Goal: Task Accomplishment & Management: Complete application form

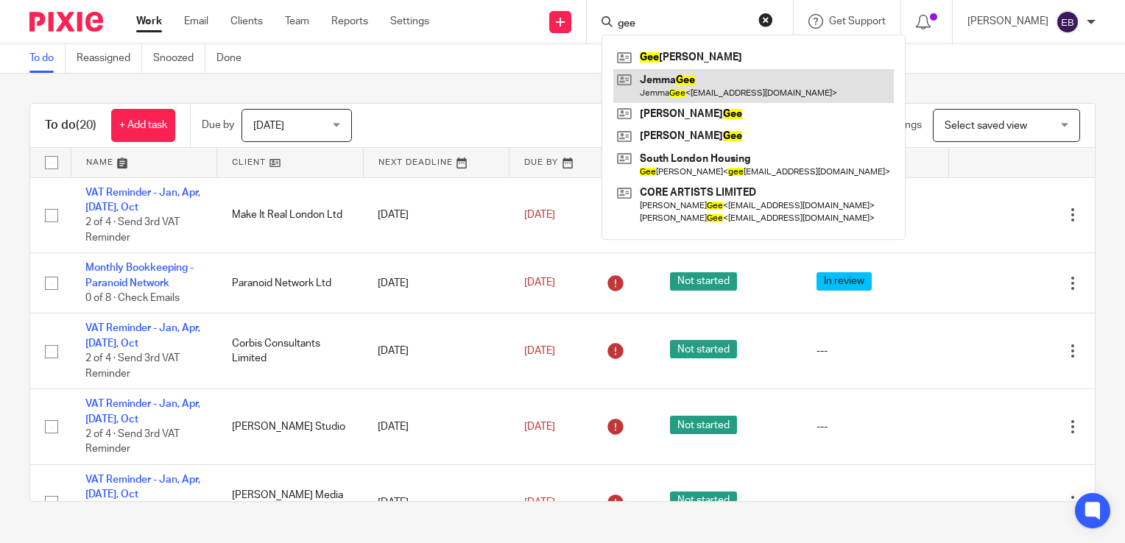
type input "gee"
click at [688, 82] on link at bounding box center [753, 86] width 280 height 34
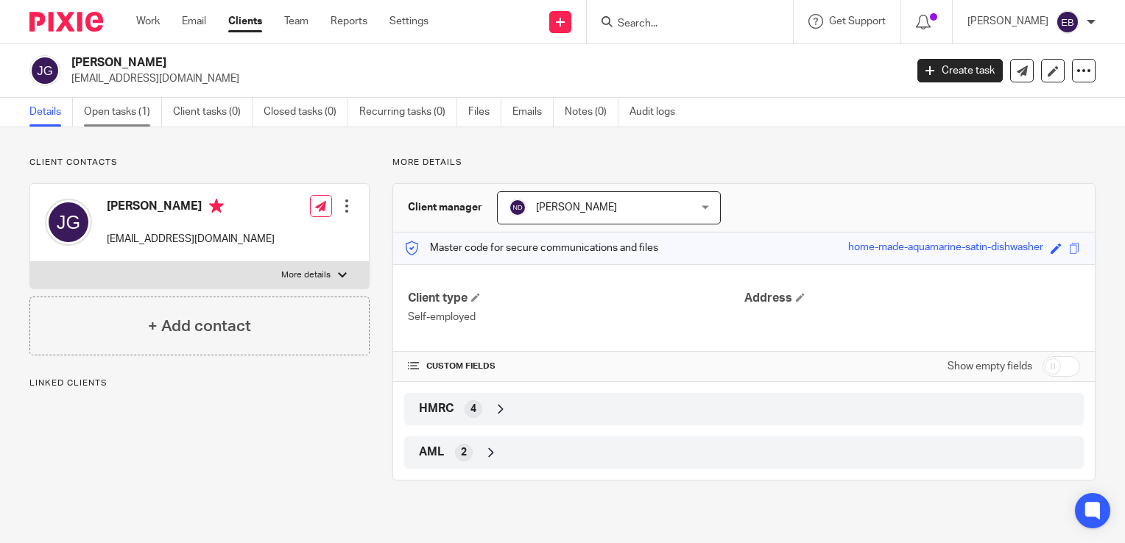
click at [118, 111] on link "Open tasks (1)" at bounding box center [123, 112] width 78 height 29
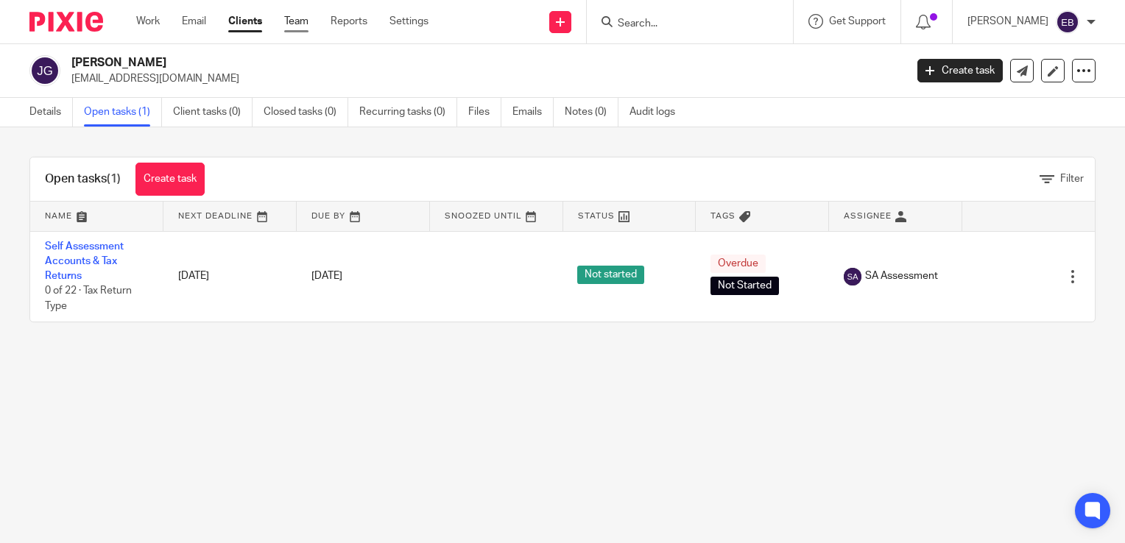
click at [300, 23] on link "Team" at bounding box center [296, 21] width 24 height 15
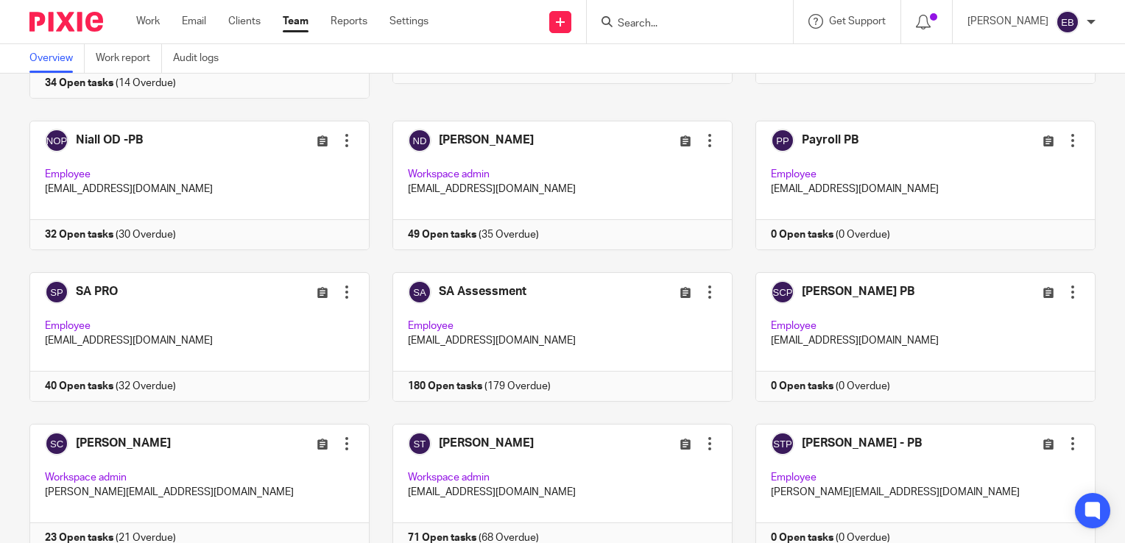
scroll to position [689, 0]
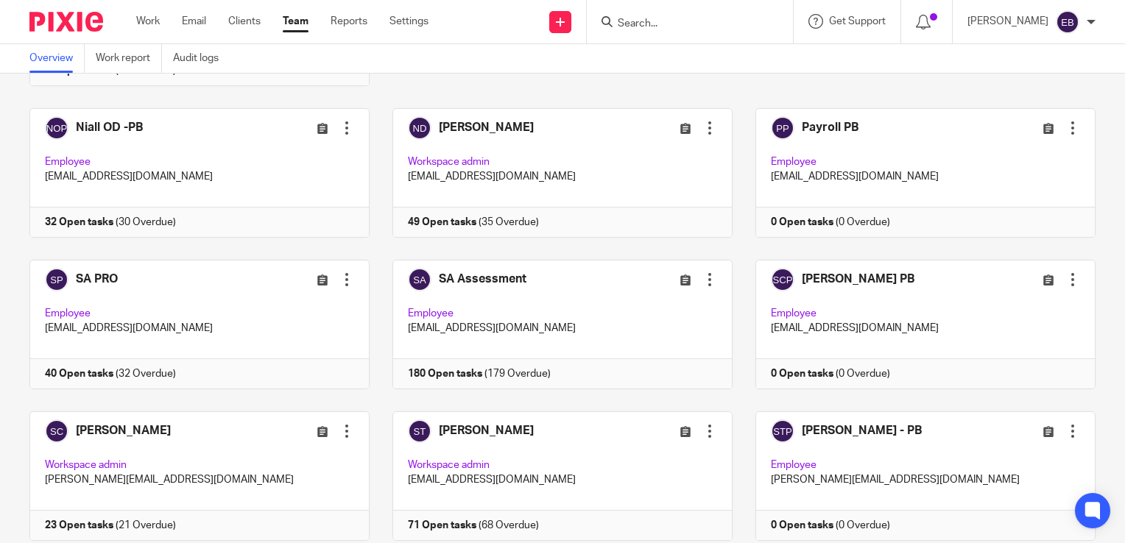
click at [727, 215] on div "[PERSON_NAME] Edit user Transfer Deactivate user Workspace admin [EMAIL_ADDRESS…" at bounding box center [551, 92] width 1089 height 1246
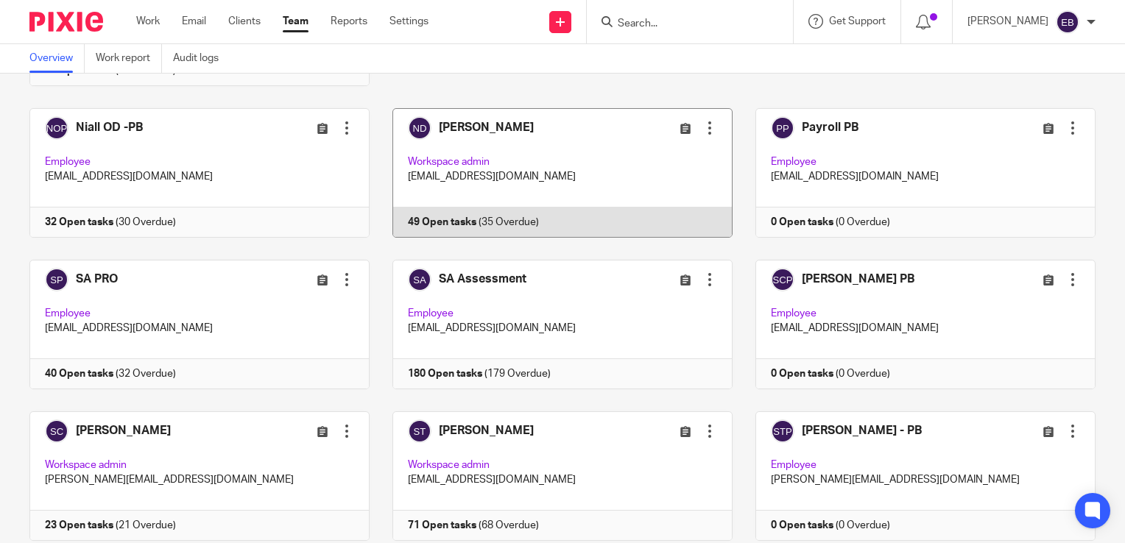
click at [374, 162] on link at bounding box center [551, 173] width 363 height 130
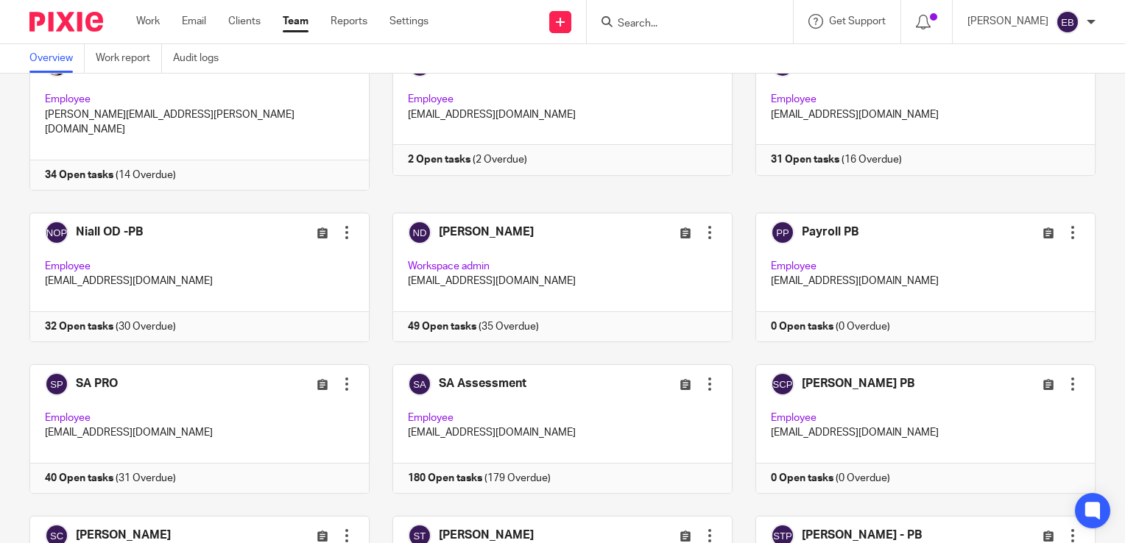
scroll to position [585, 0]
click at [655, 18] on input "Search" at bounding box center [682, 24] width 133 height 13
type input "m"
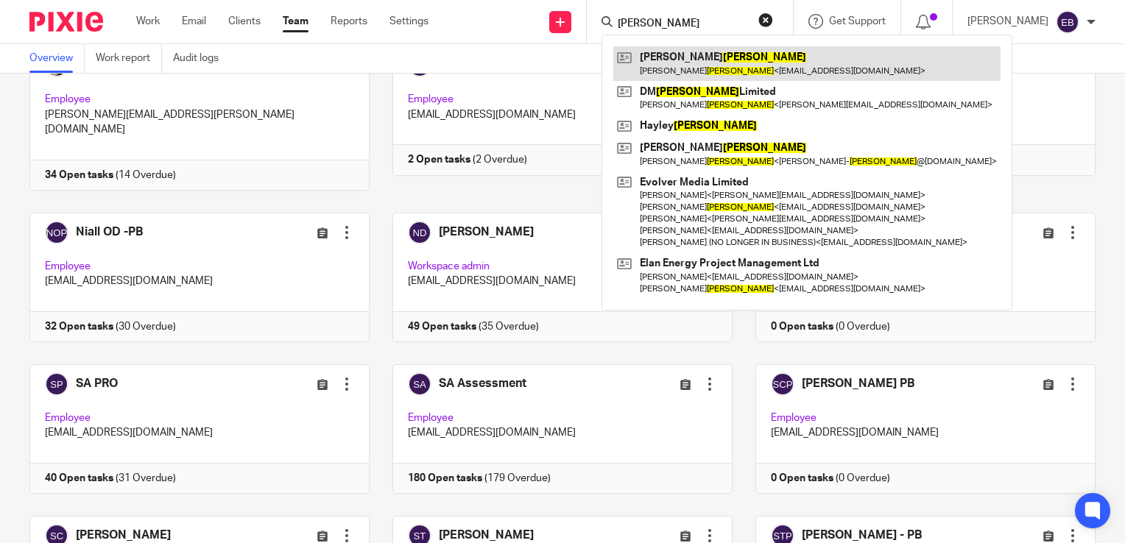
type input "barker"
click at [698, 67] on link at bounding box center [806, 63] width 387 height 34
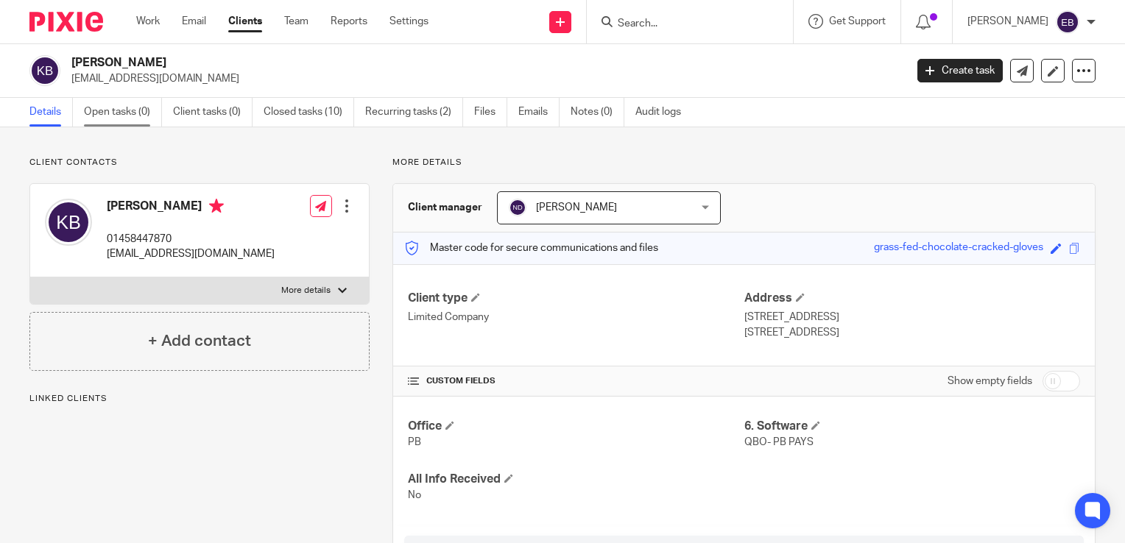
click at [113, 107] on link "Open tasks (0)" at bounding box center [123, 112] width 78 height 29
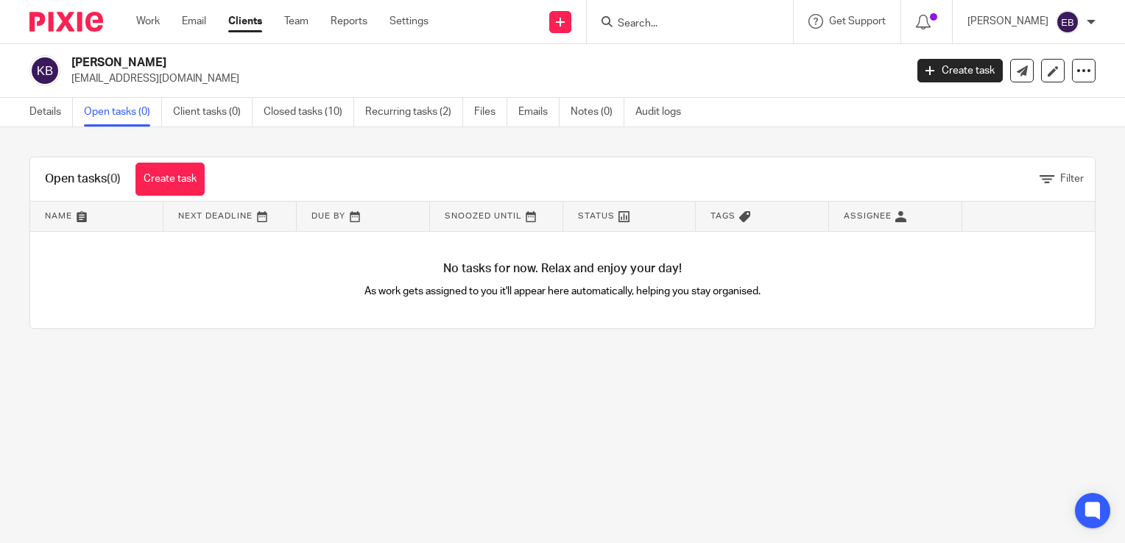
click at [931, 69] on link "Create task" at bounding box center [959, 71] width 85 height 24
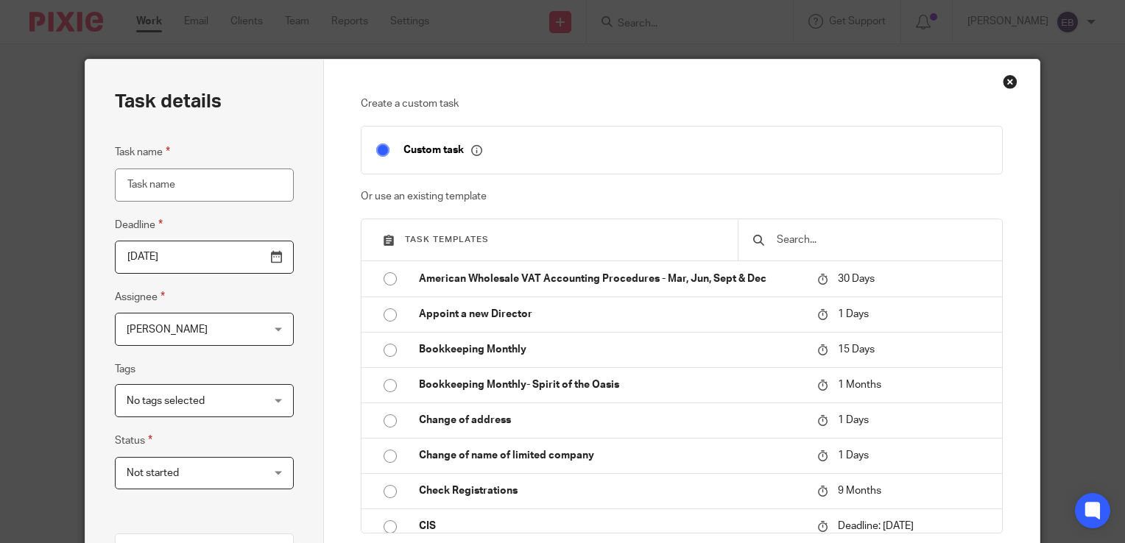
click at [786, 246] on input "text" at bounding box center [881, 240] width 212 height 16
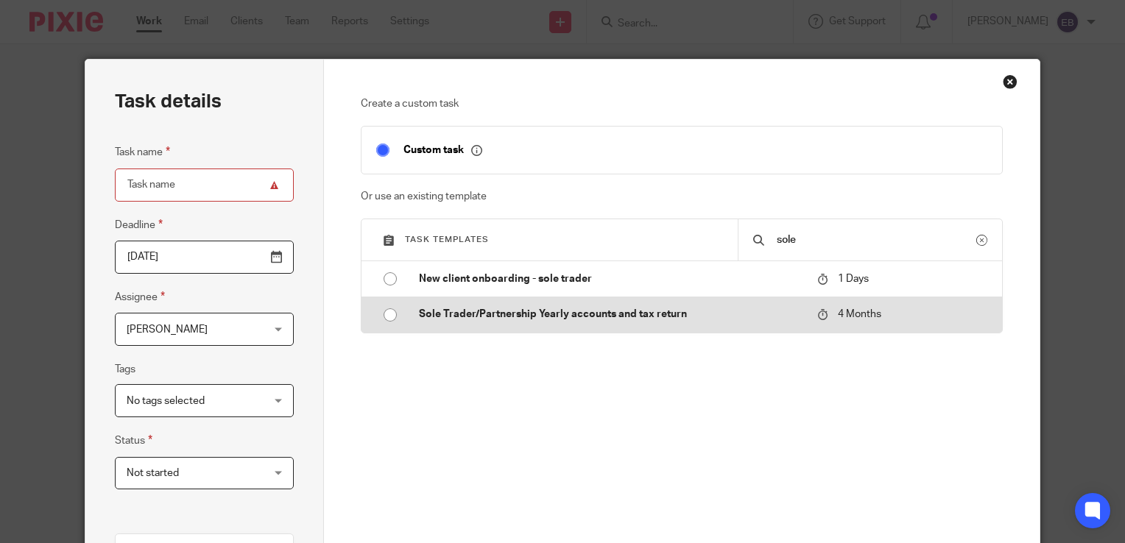
type input "sole"
click at [659, 308] on p "Sole Trader/Partnership Yearly accounts and tax return" at bounding box center [611, 314] width 384 height 15
type input "2025-12-27"
type input "Sole Trader/Partnership Yearly accounts and tax return"
checkbox input "false"
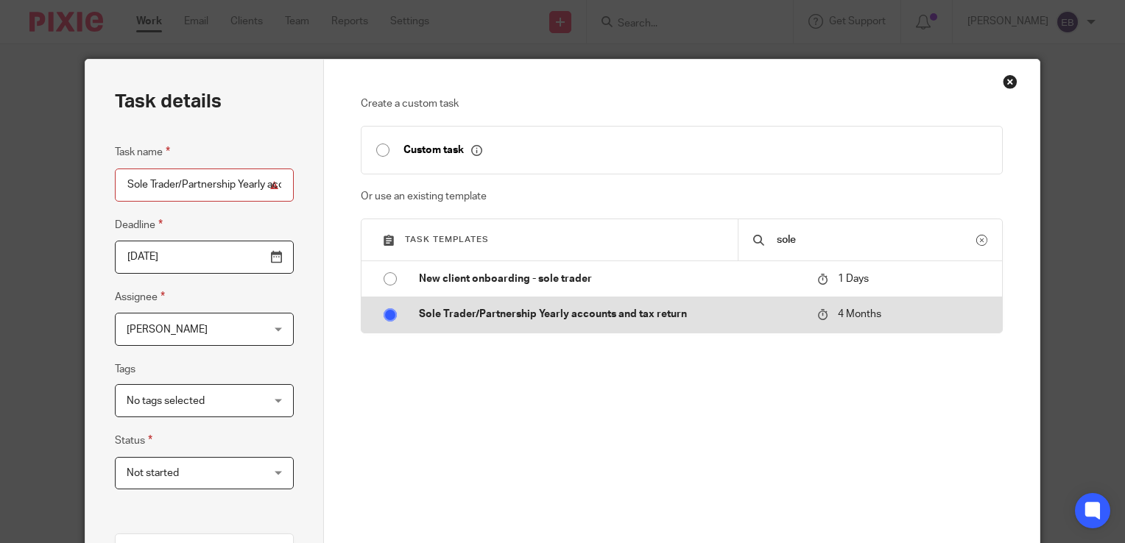
radio input "true"
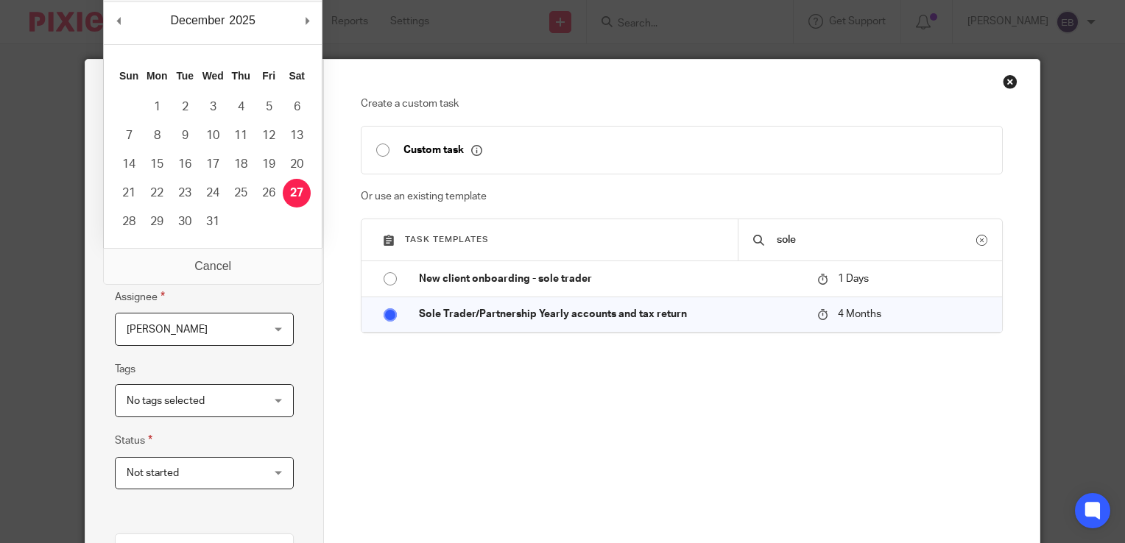
click at [266, 255] on input "2025-12-27" at bounding box center [204, 257] width 179 height 33
type input "2025-10-31"
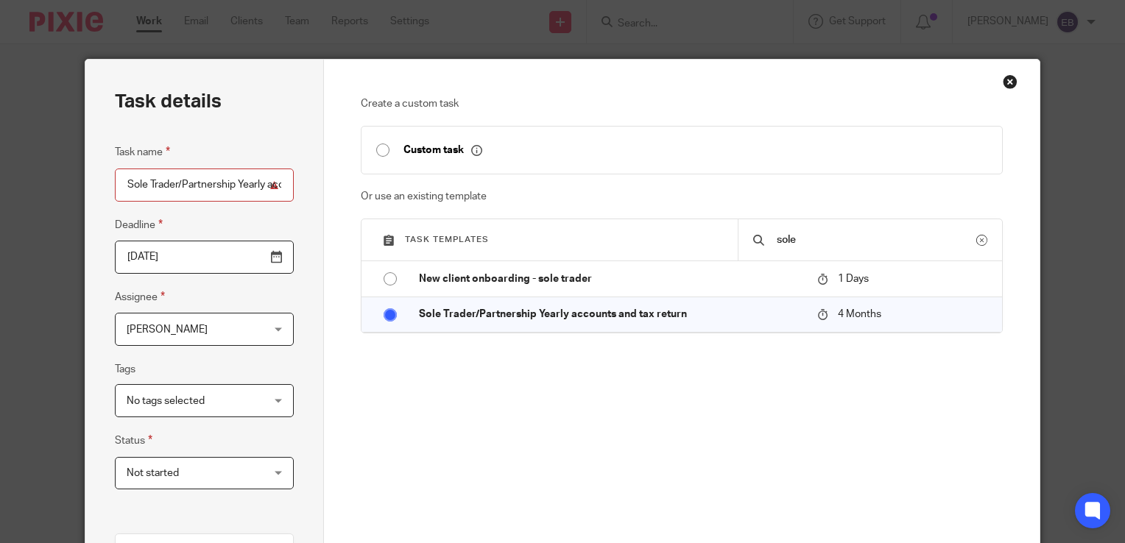
click at [258, 325] on div "Emily Belcher Emily Belcher" at bounding box center [204, 329] width 179 height 33
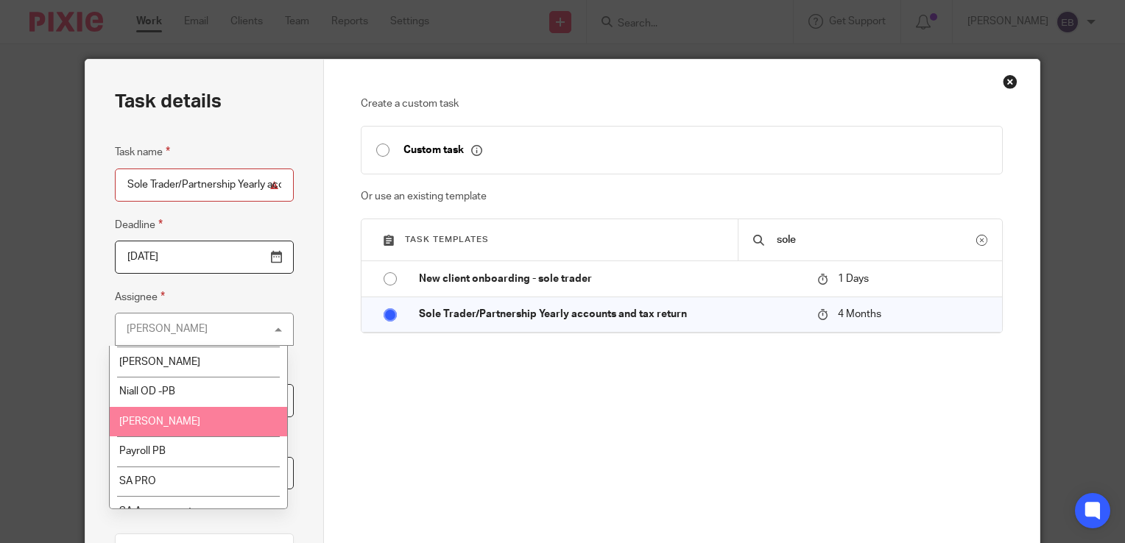
scroll to position [400, 0]
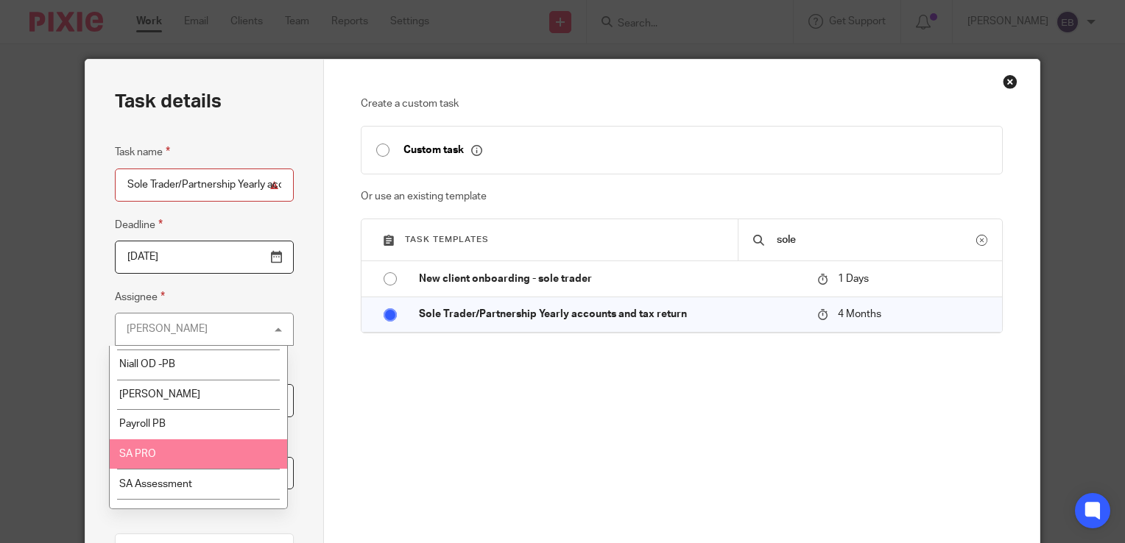
click at [235, 446] on li "SA PRO" at bounding box center [199, 454] width 178 height 30
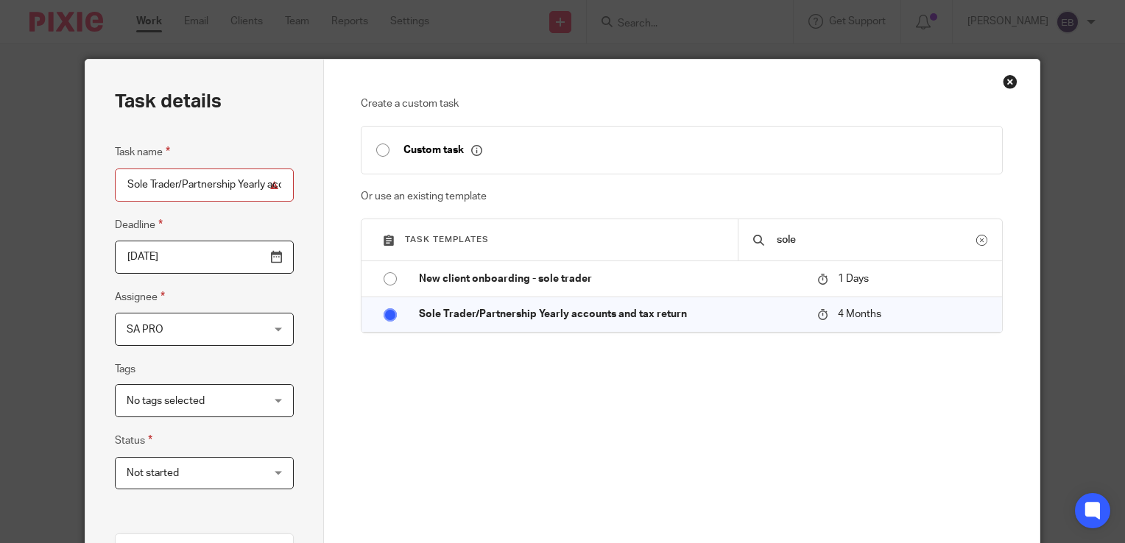
click at [311, 416] on div "Task details Task name Sole Trader/Partnership Yearly accounts and tax return D…" at bounding box center [204, 443] width 239 height 766
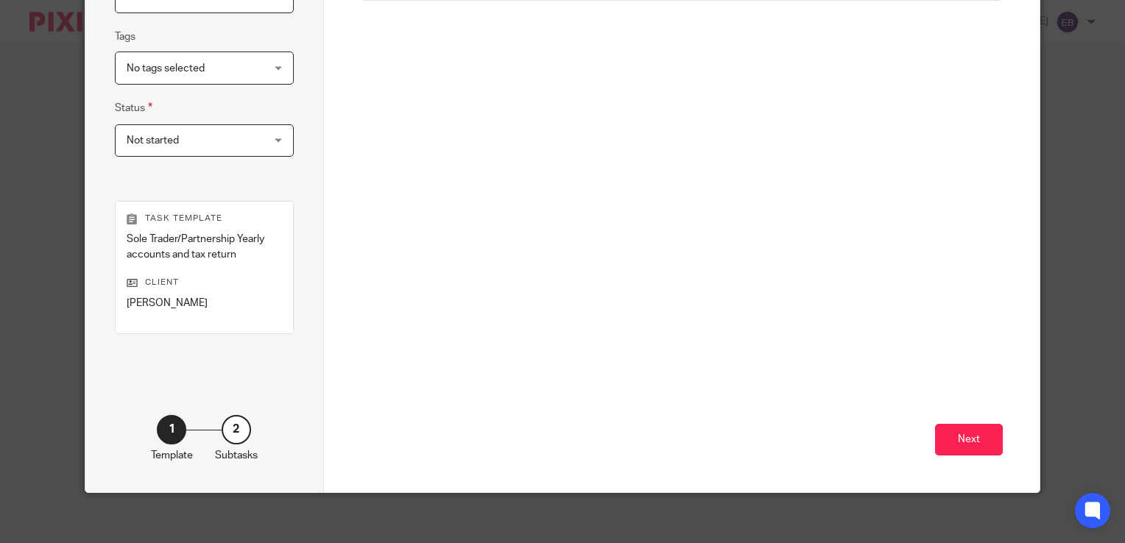
scroll to position [340, 0]
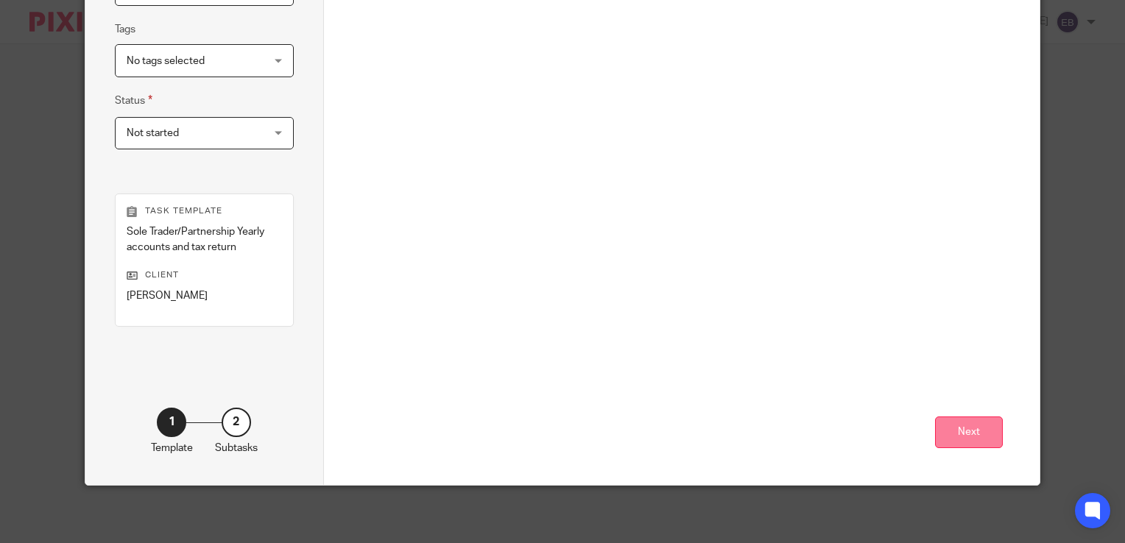
click at [982, 423] on button "Next" at bounding box center [969, 433] width 68 height 32
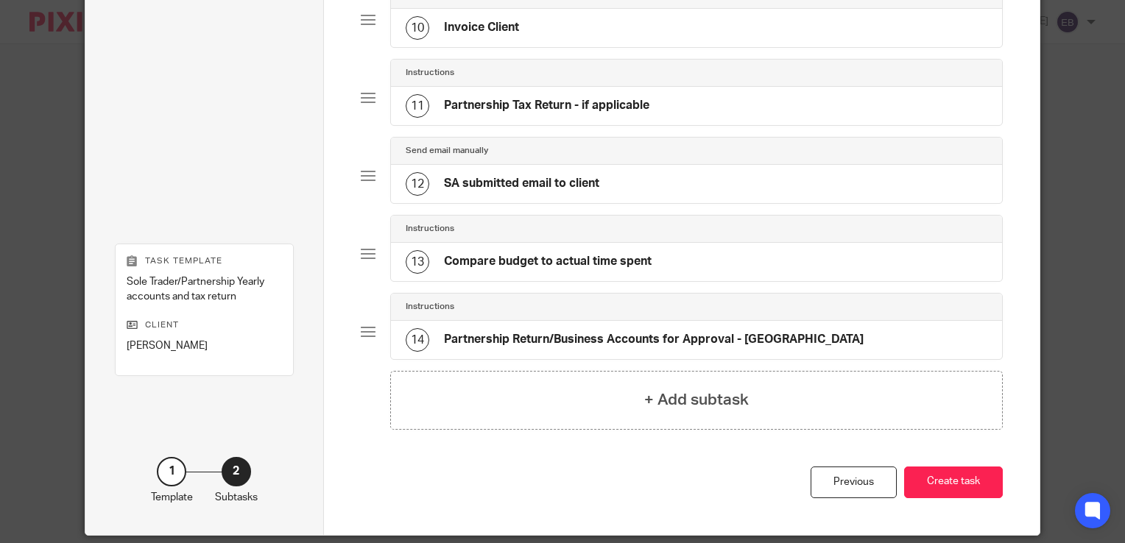
scroll to position [861, 0]
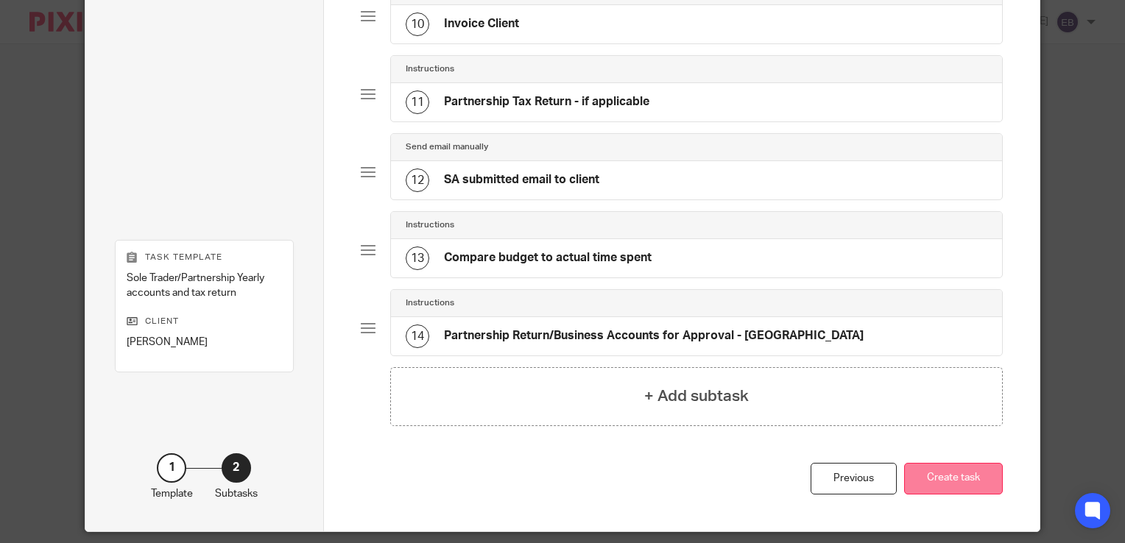
click at [950, 463] on button "Create task" at bounding box center [953, 479] width 99 height 32
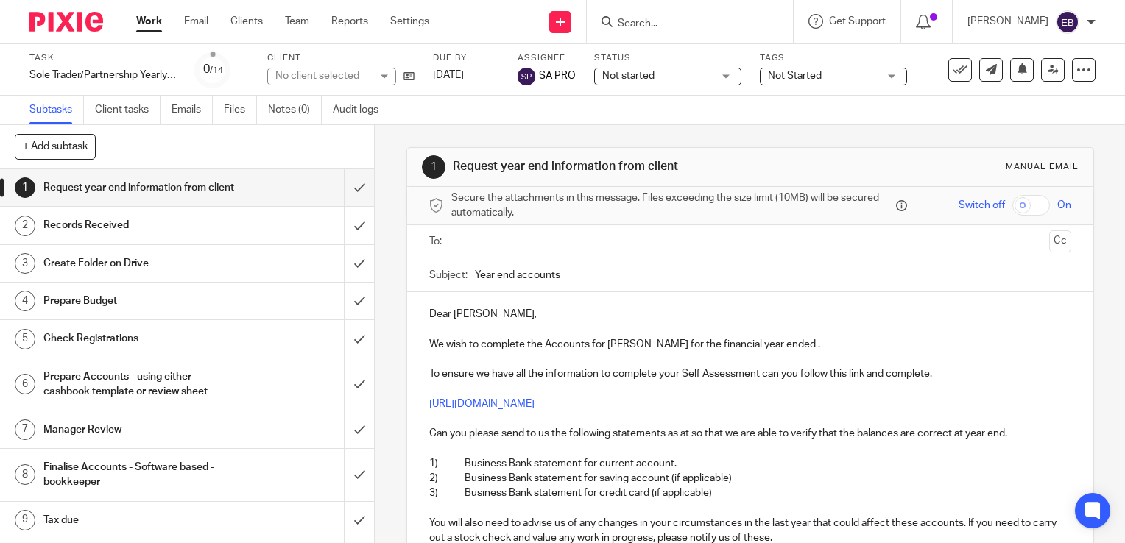
click at [655, 22] on input "Search" at bounding box center [682, 24] width 133 height 13
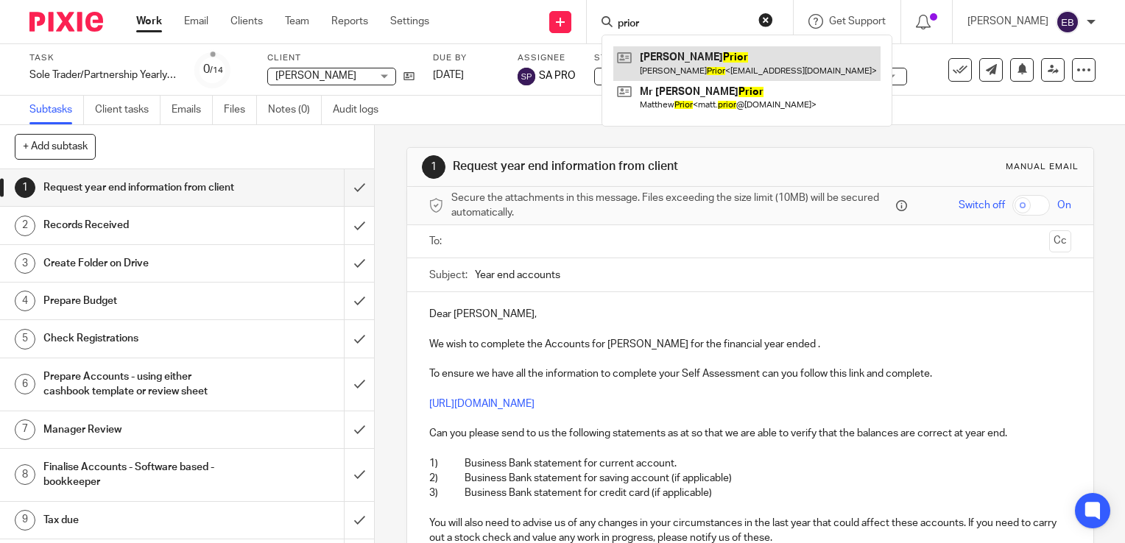
type input "prior"
click at [674, 57] on link at bounding box center [746, 63] width 267 height 34
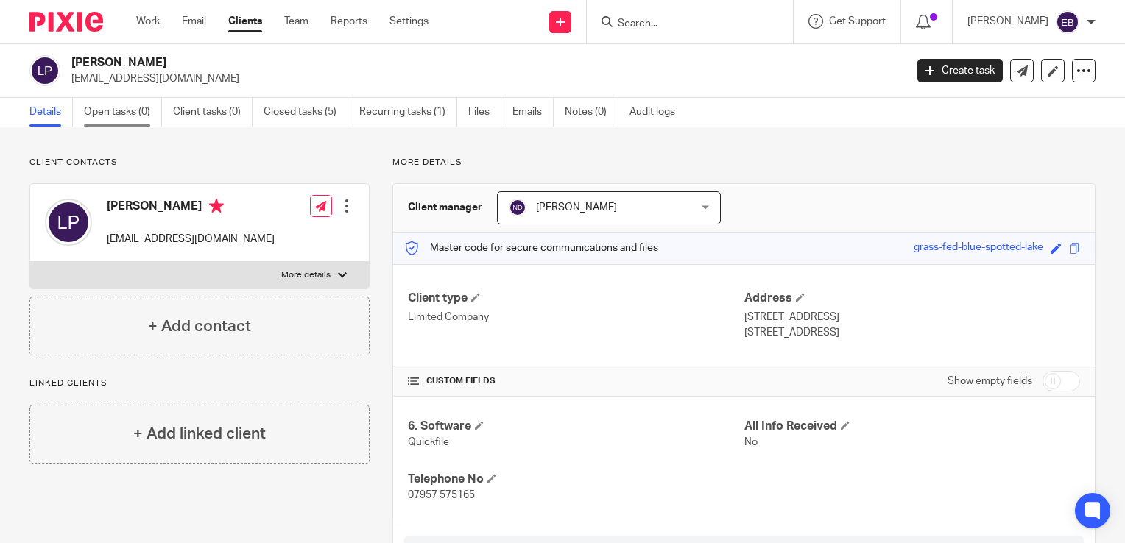
click at [103, 115] on link "Open tasks (0)" at bounding box center [123, 112] width 78 height 29
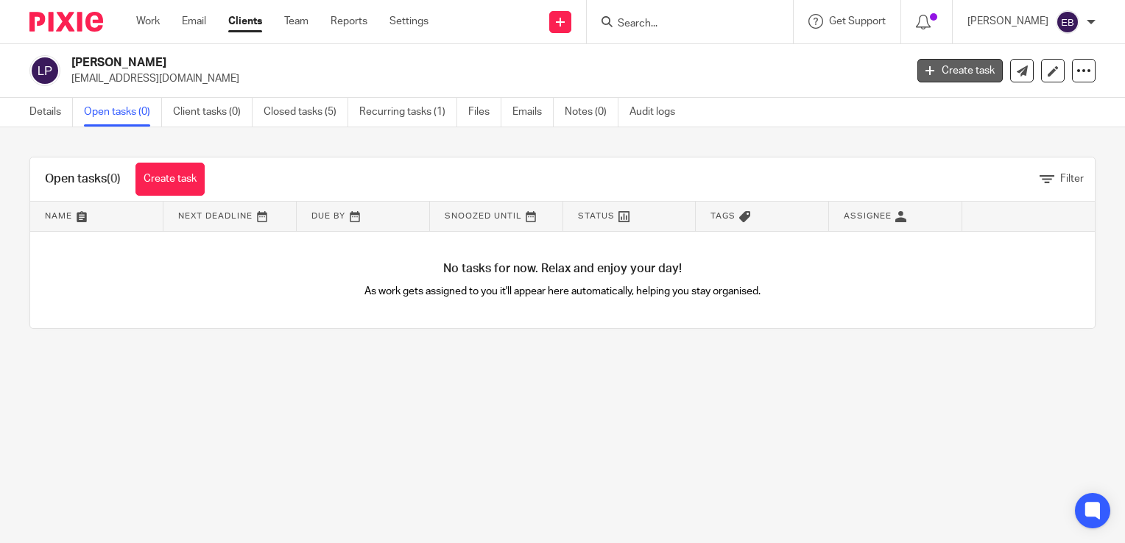
click at [967, 65] on link "Create task" at bounding box center [959, 71] width 85 height 24
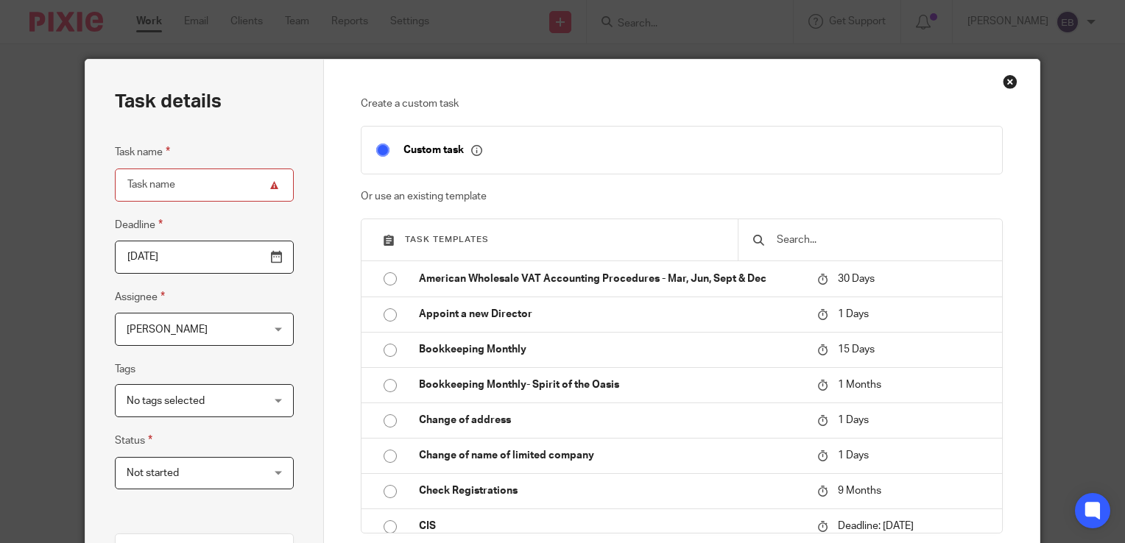
click at [783, 240] on input "text" at bounding box center [881, 240] width 212 height 16
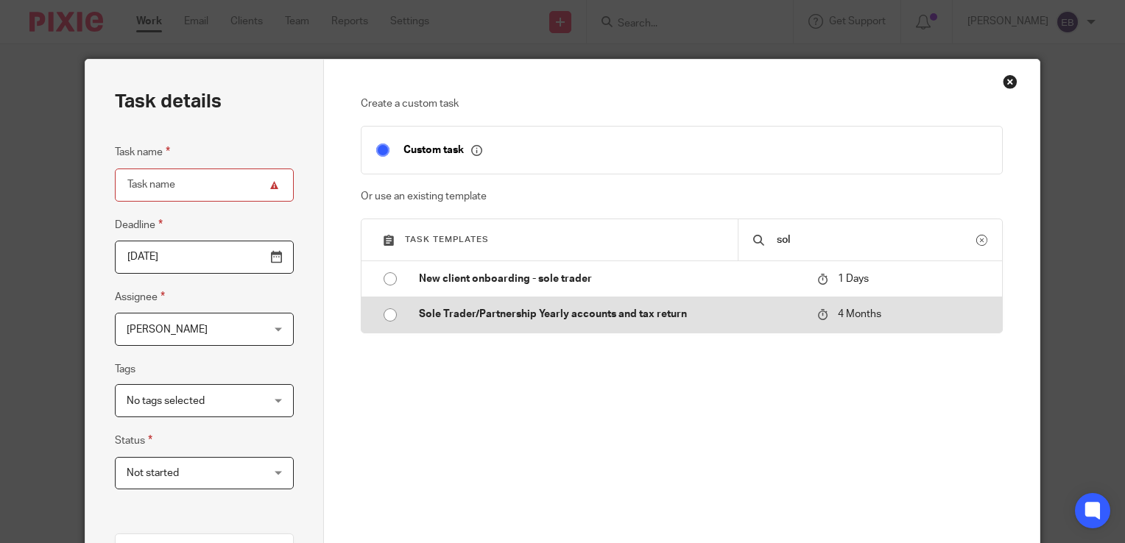
type input "sol"
click at [544, 309] on p "Sole Trader/Partnership Yearly accounts and tax return" at bounding box center [611, 314] width 384 height 15
type input "2025-12-27"
type input "Sole Trader/Partnership Yearly accounts and tax return"
checkbox input "false"
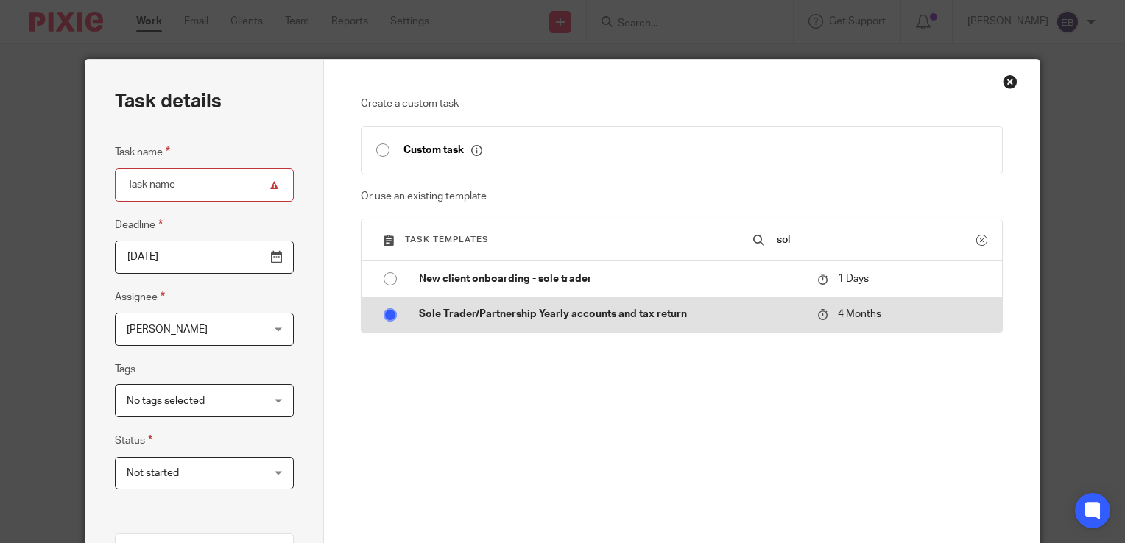
radio input "true"
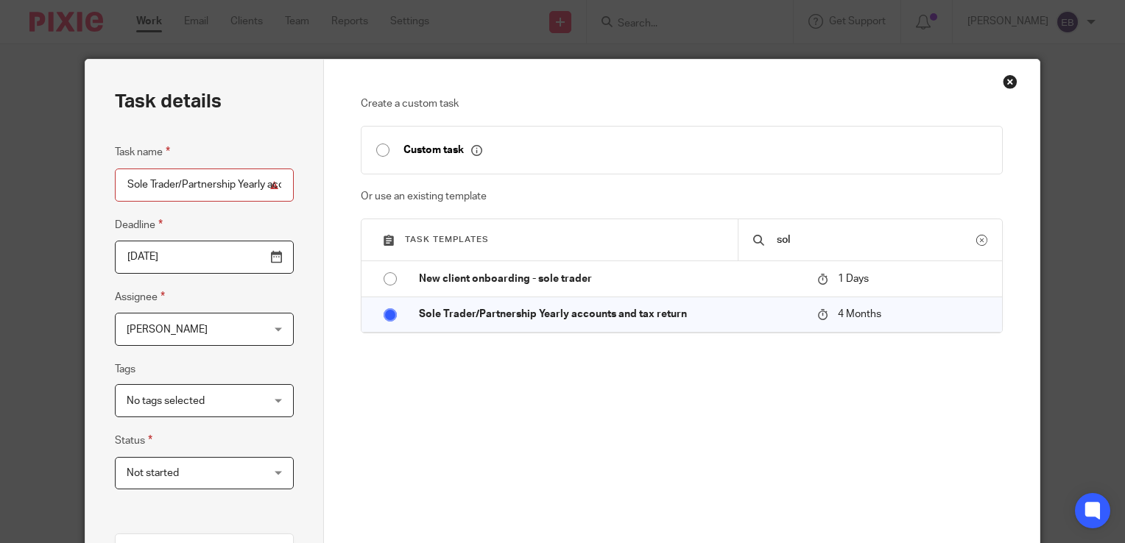
click at [190, 339] on span "[PERSON_NAME]" at bounding box center [193, 329] width 133 height 31
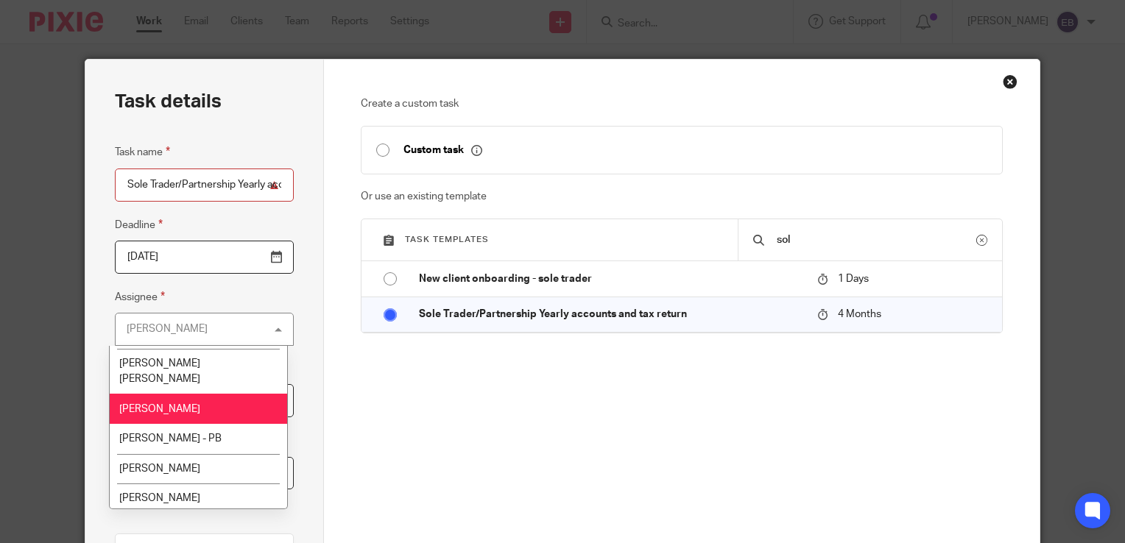
scroll to position [127, 0]
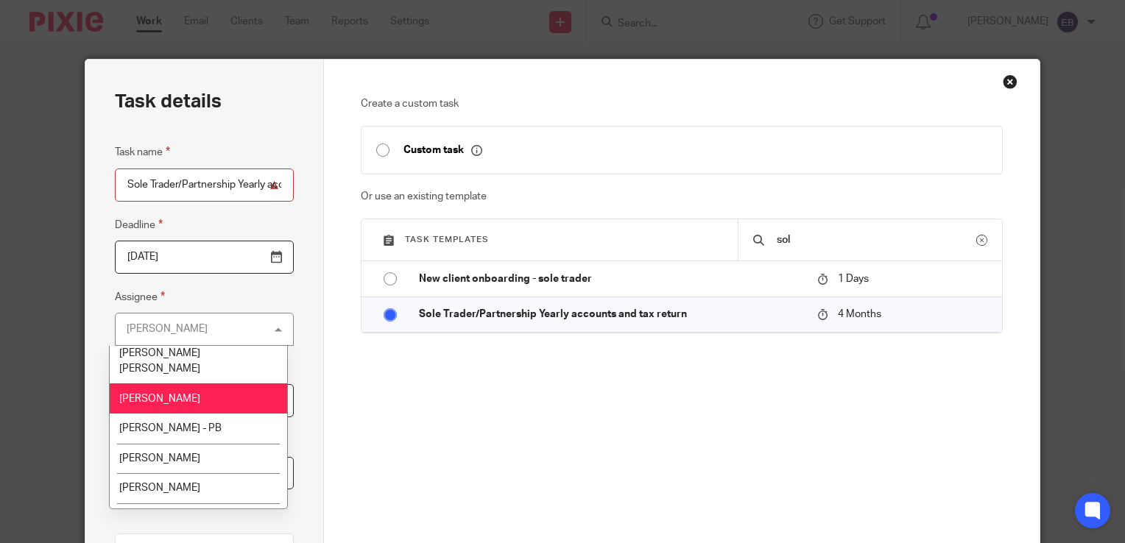
click at [205, 389] on li "[PERSON_NAME]" at bounding box center [199, 399] width 178 height 30
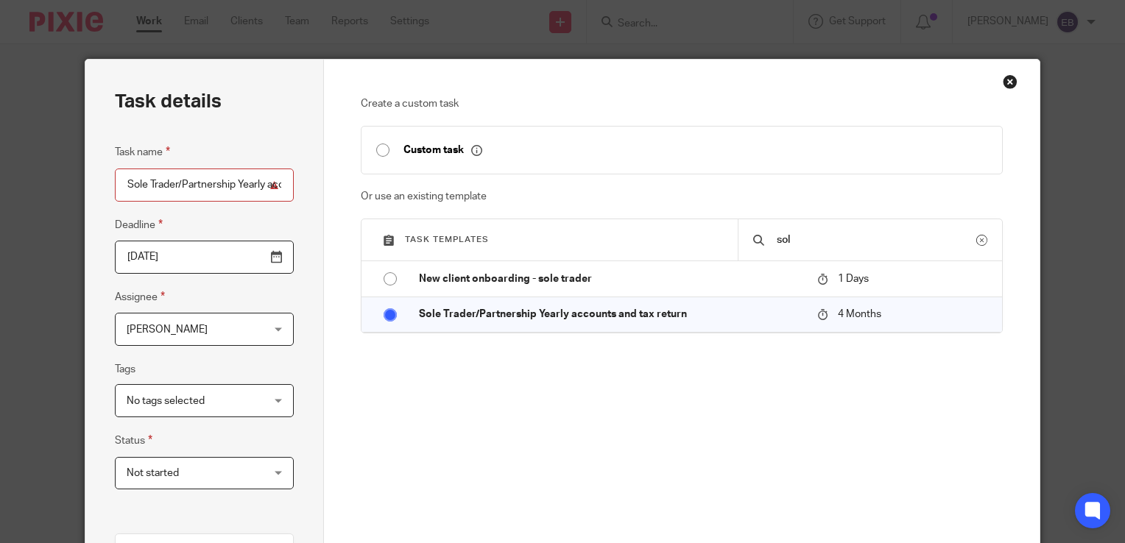
click at [249, 339] on span "[PERSON_NAME]" at bounding box center [193, 329] width 133 height 31
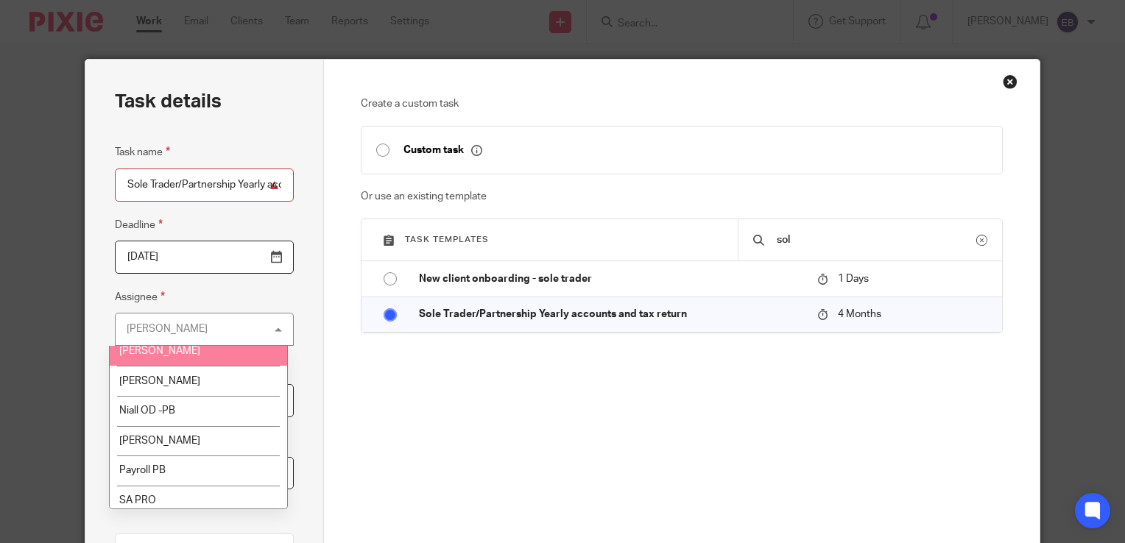
scroll to position [356, 0]
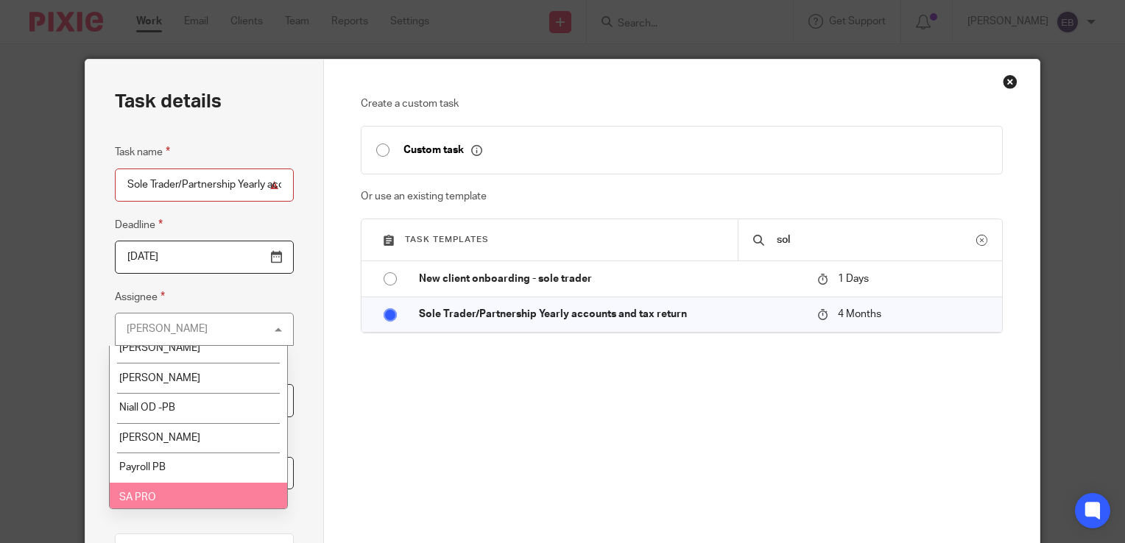
click at [203, 492] on li "SA PRO" at bounding box center [199, 498] width 178 height 30
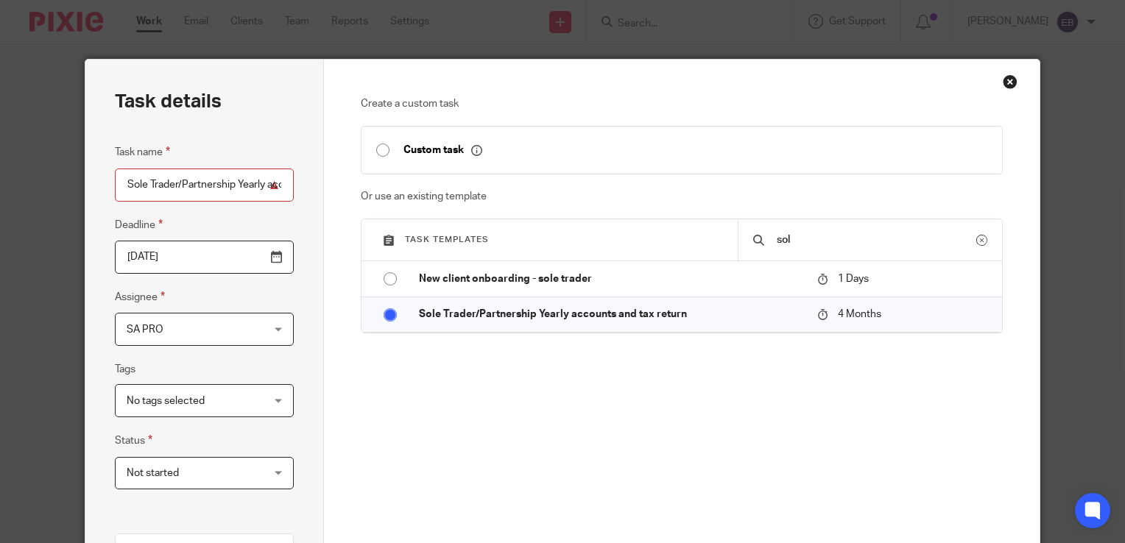
click at [273, 260] on input "2025-12-27" at bounding box center [204, 257] width 179 height 33
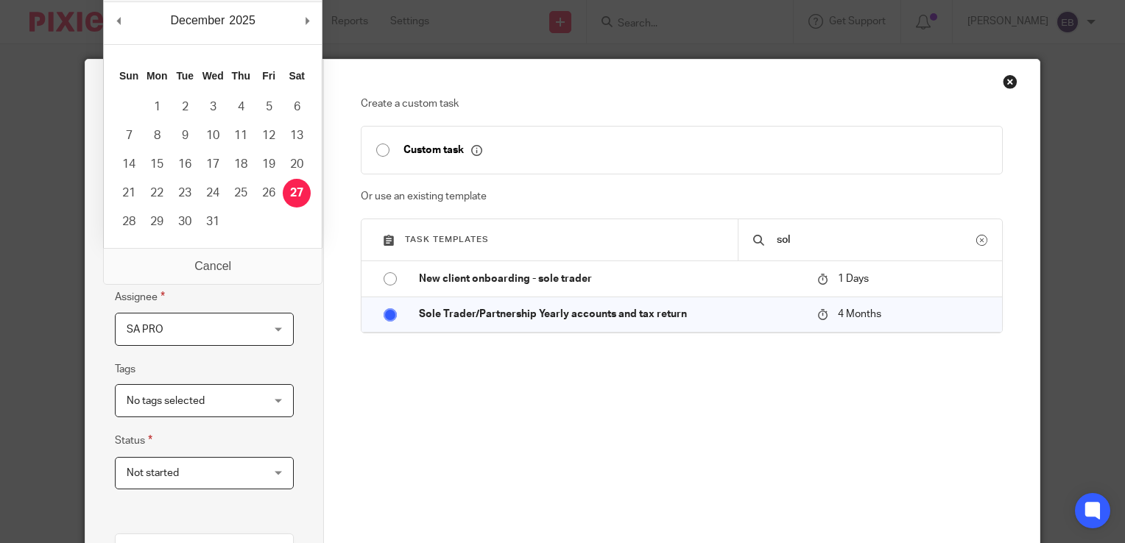
click at [127, 27] on div "December January February March April May June July August September October No…" at bounding box center [213, 23] width 218 height 42
click at [126, 25] on div "December January February March April May June July August September October No…" at bounding box center [213, 23] width 218 height 42
type input "2025-10-31"
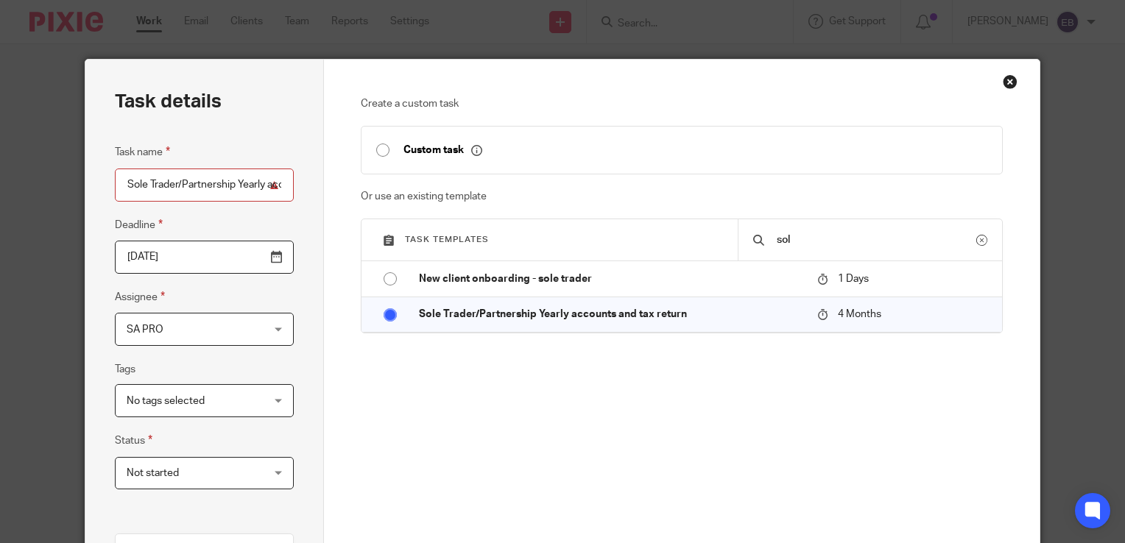
click at [289, 294] on div "Task details Task name Sole Trader/Partnership Yearly accounts and tax return D…" at bounding box center [204, 443] width 239 height 766
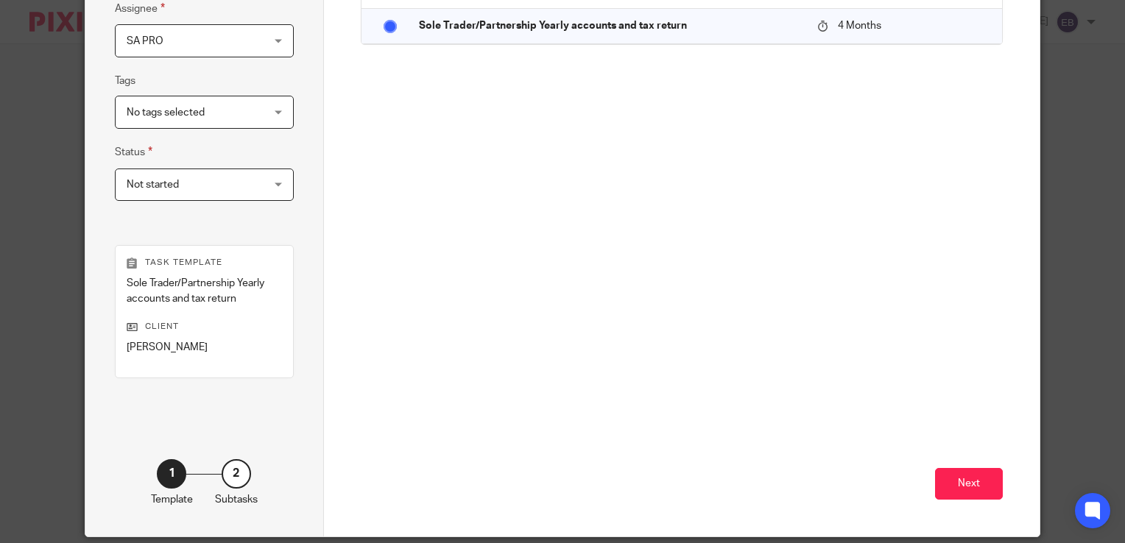
scroll to position [294, 0]
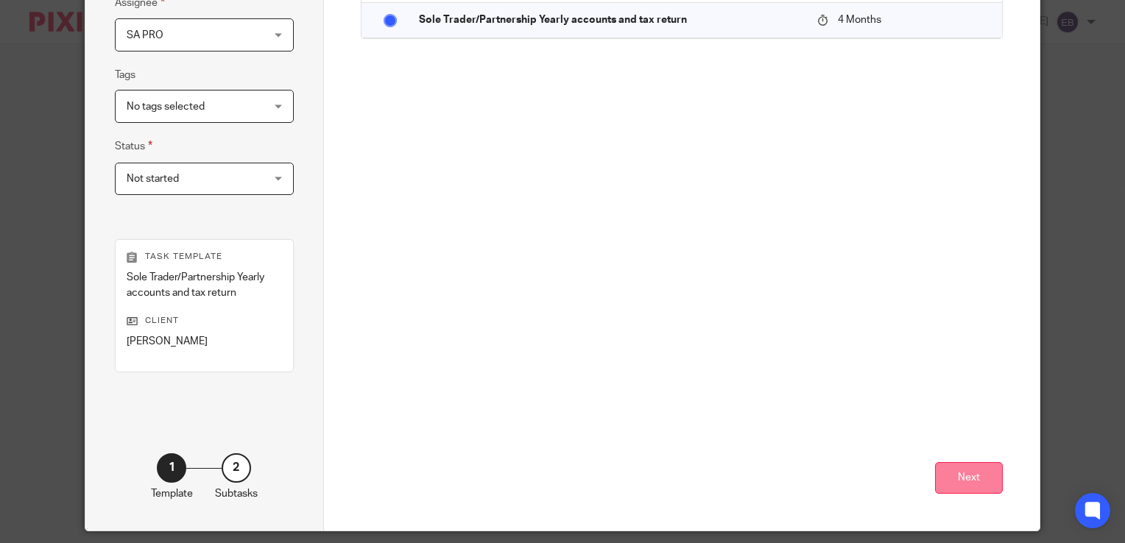
click at [935, 479] on button "Next" at bounding box center [969, 478] width 68 height 32
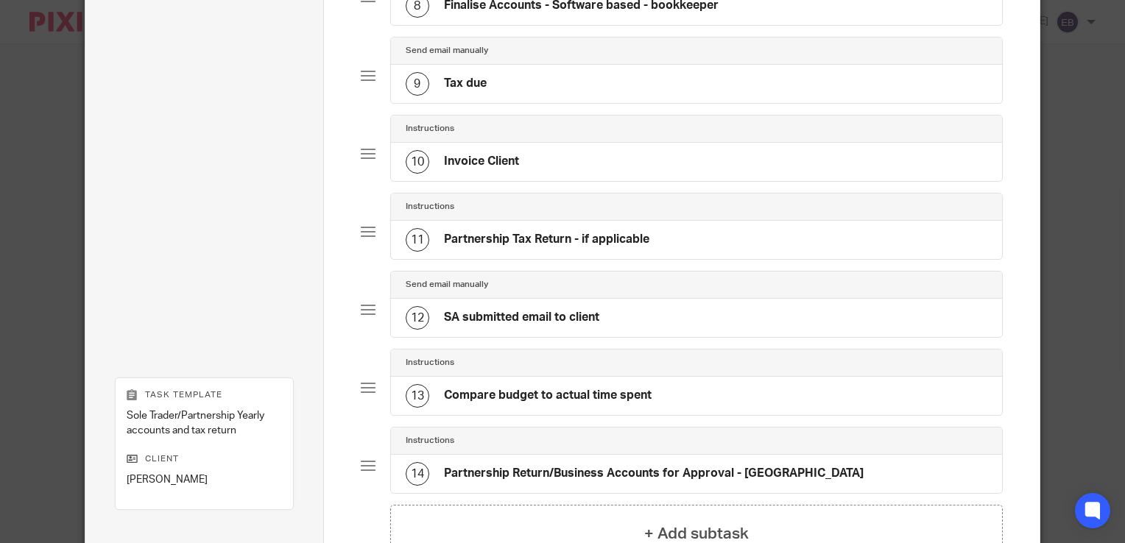
scroll to position [901, 0]
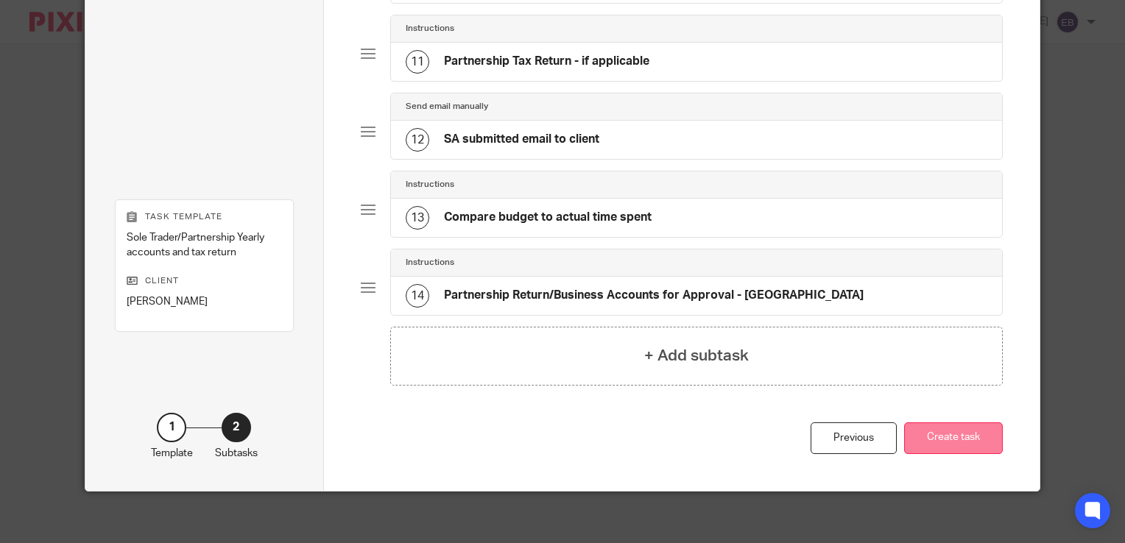
click at [941, 426] on button "Create task" at bounding box center [953, 439] width 99 height 32
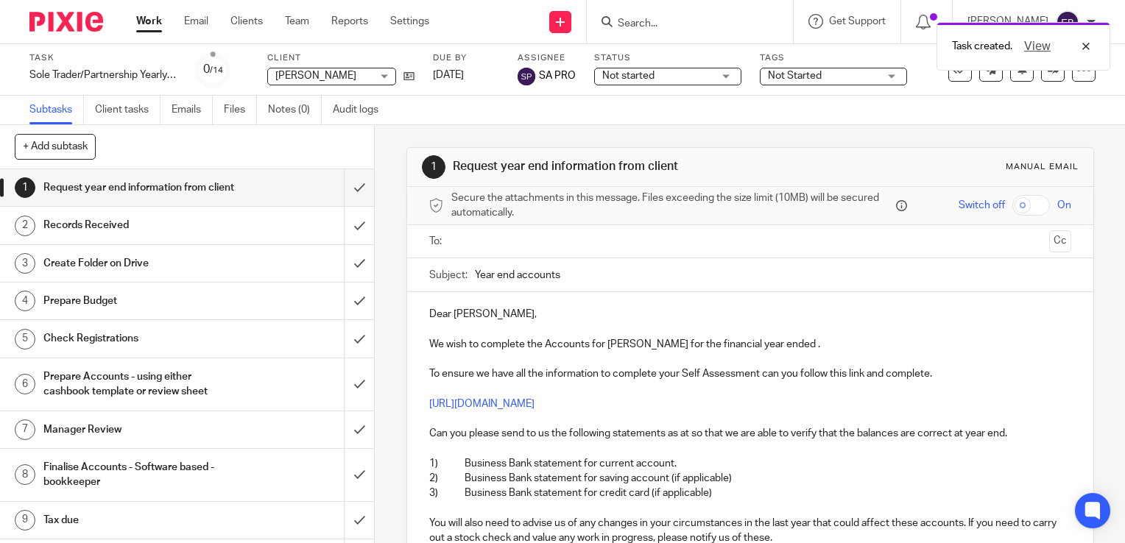
click at [149, 19] on link "Work" at bounding box center [149, 21] width 26 height 15
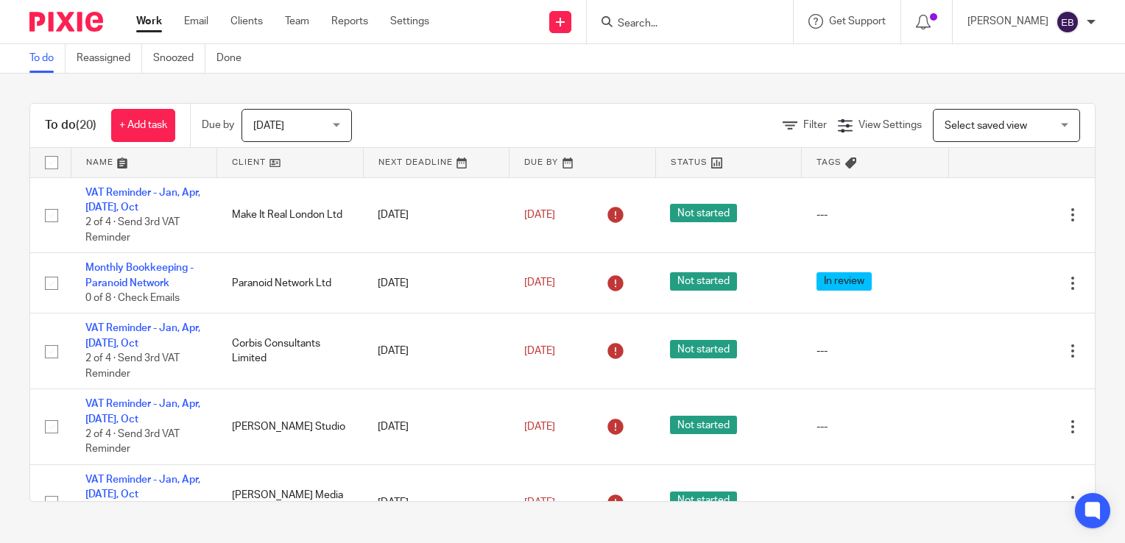
click at [674, 18] on input "Search" at bounding box center [682, 24] width 133 height 13
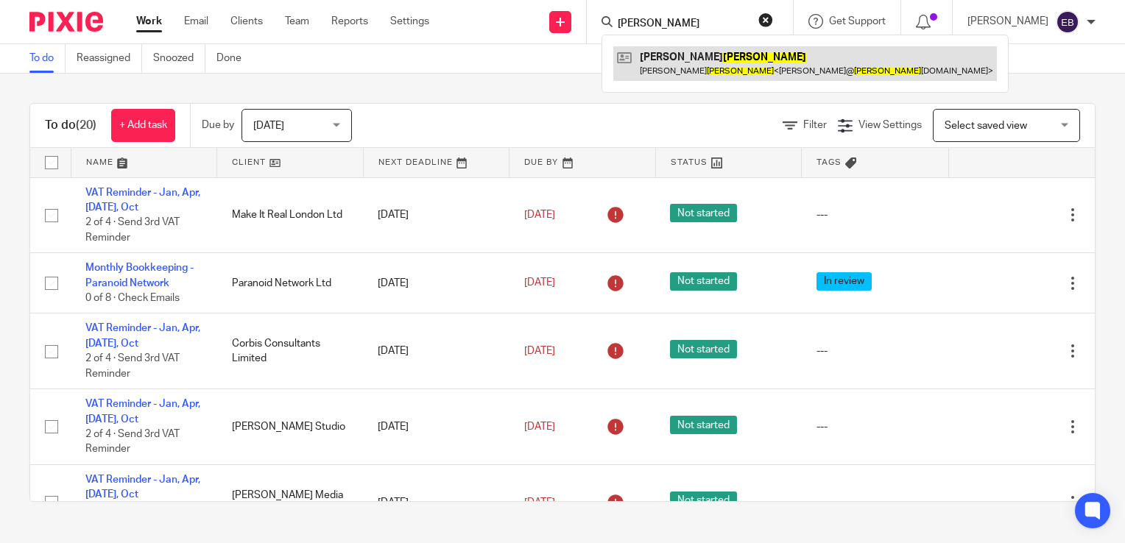
type input "marlow"
click at [675, 48] on link at bounding box center [805, 63] width 384 height 34
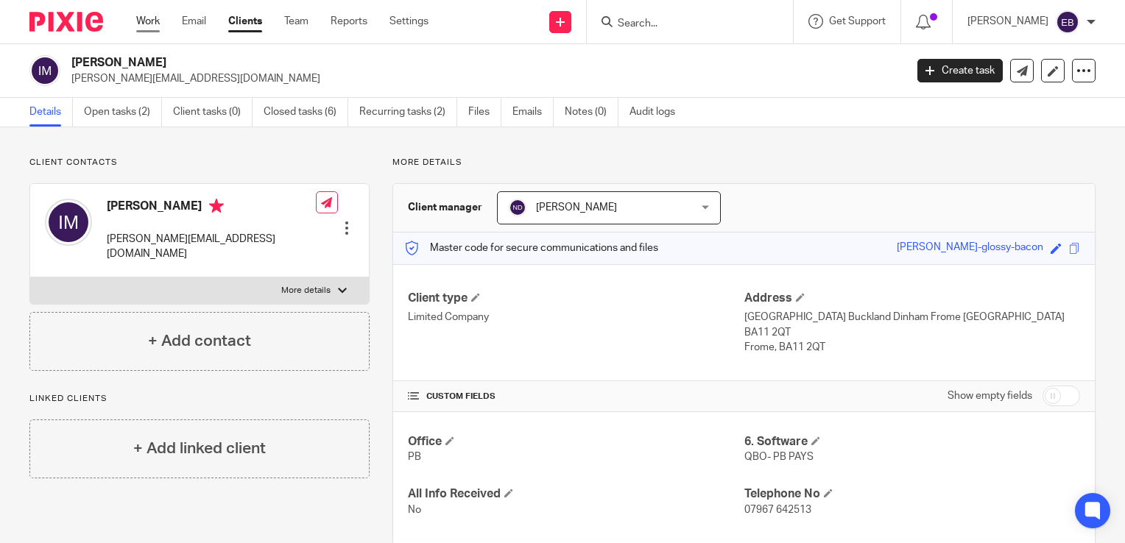
click at [136, 29] on link "Work" at bounding box center [148, 21] width 24 height 15
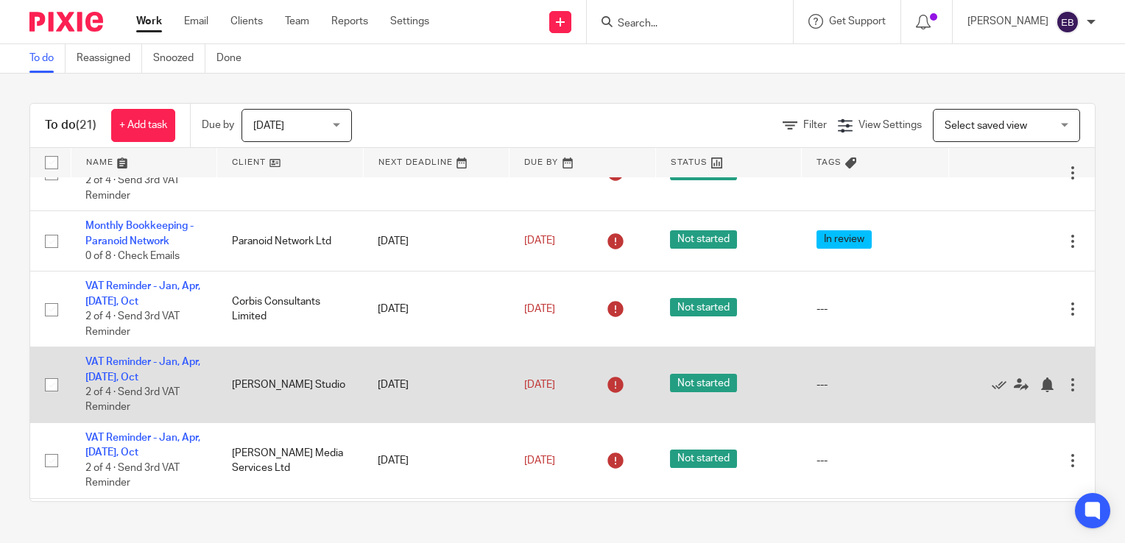
scroll to position [147, 0]
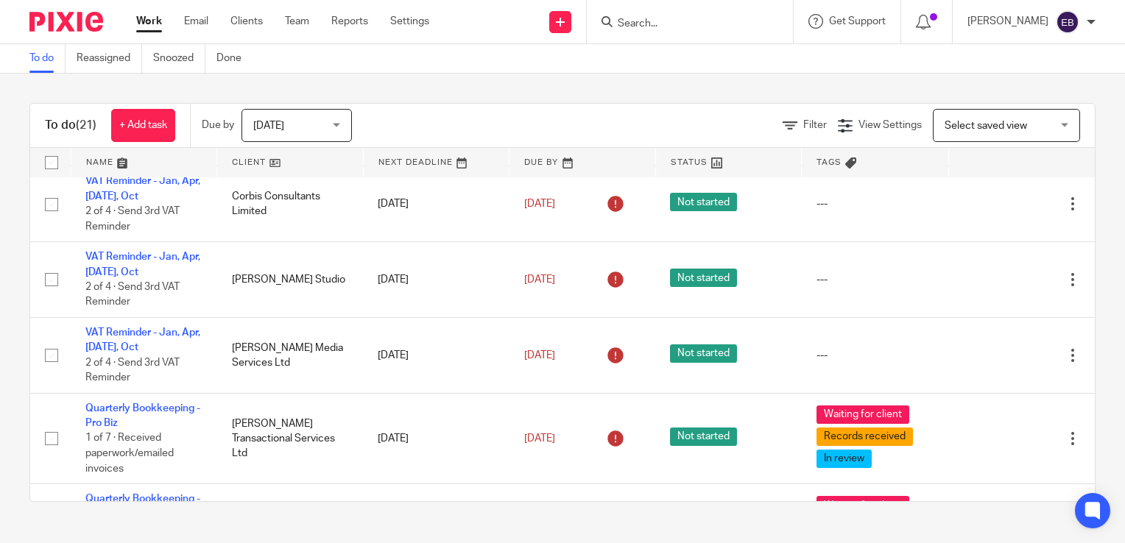
click at [655, 13] on form at bounding box center [694, 22] width 157 height 18
click at [671, 21] on input "Search" at bounding box center [682, 24] width 133 height 13
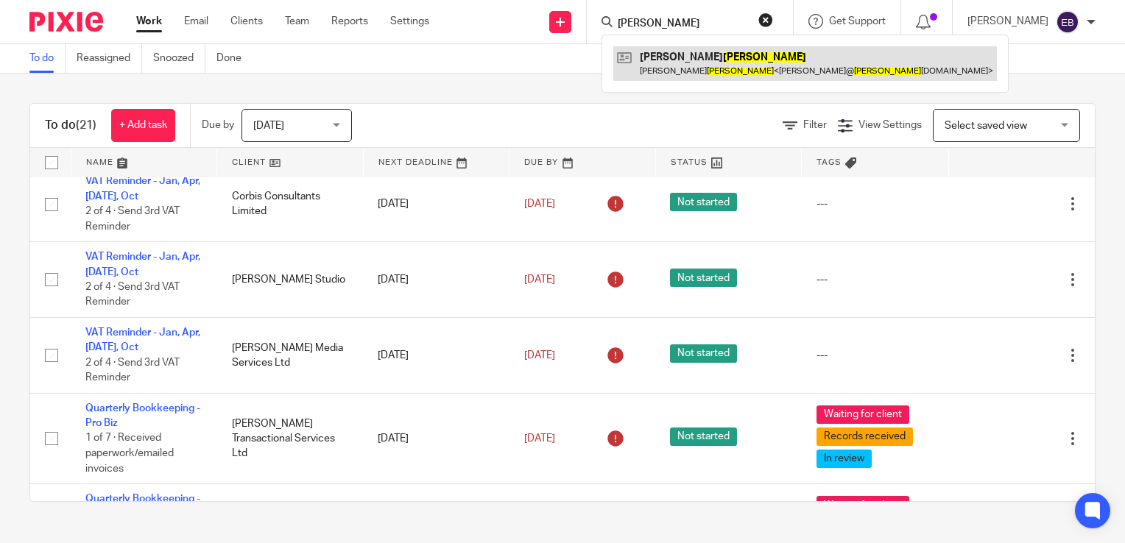
type input "marlow"
click at [704, 69] on link at bounding box center [805, 63] width 384 height 34
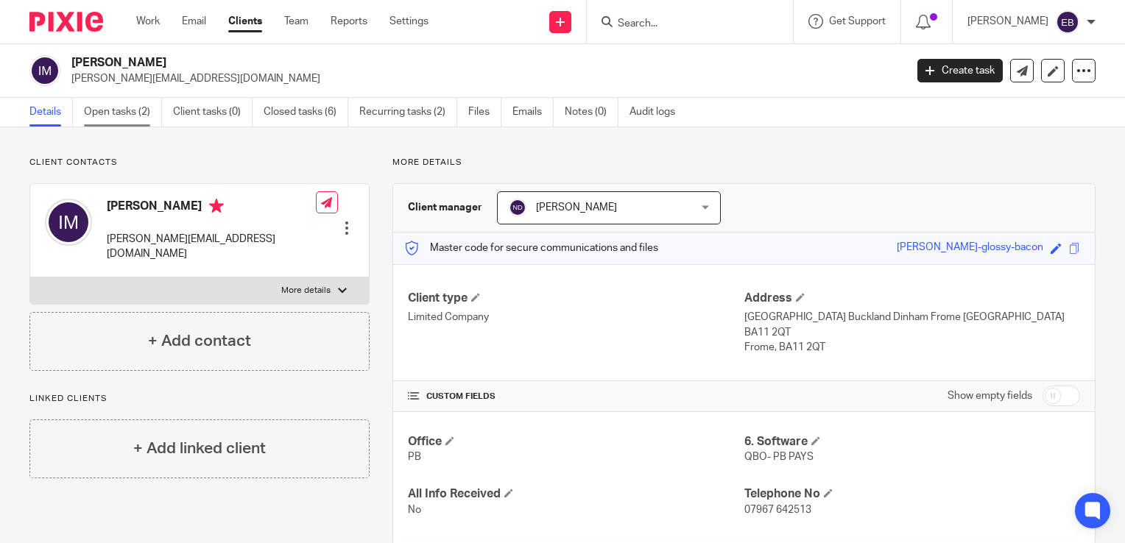
click at [130, 126] on link "Open tasks (2)" at bounding box center [123, 112] width 78 height 29
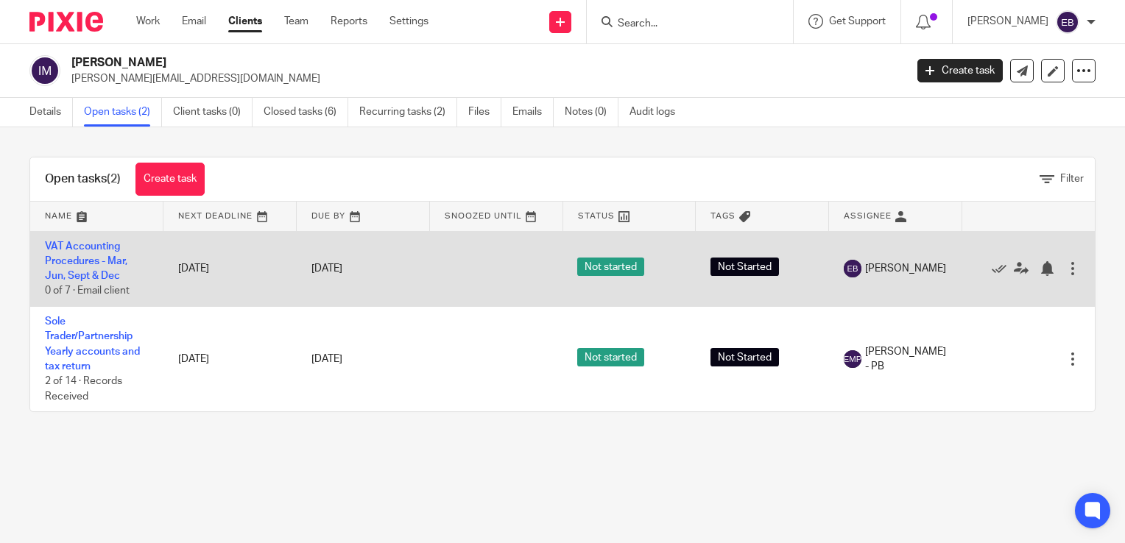
click at [1065, 272] on div at bounding box center [1072, 268] width 15 height 15
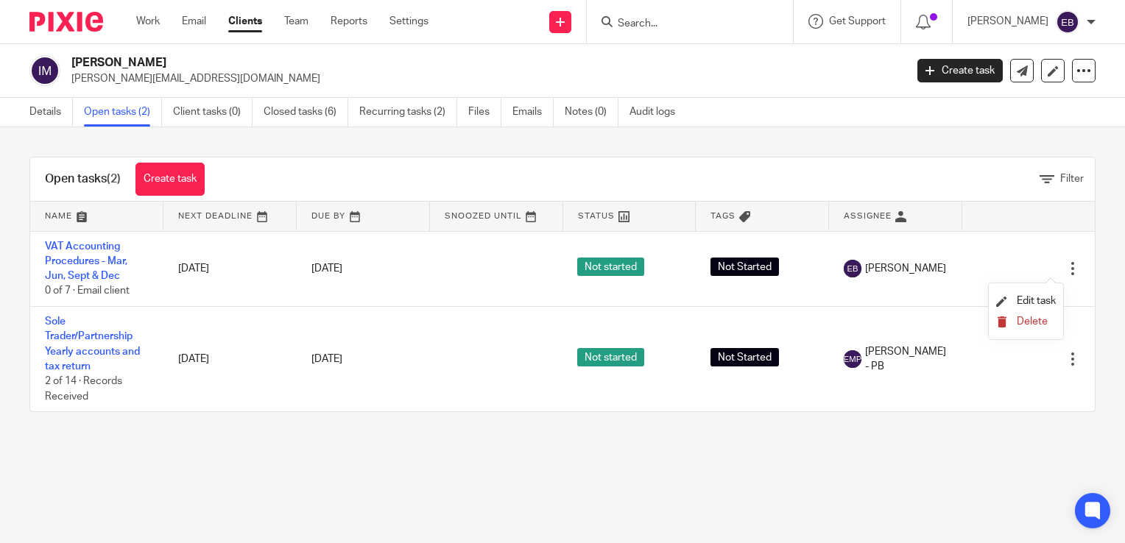
click at [1010, 322] on button "Delete" at bounding box center [1026, 323] width 60 height 12
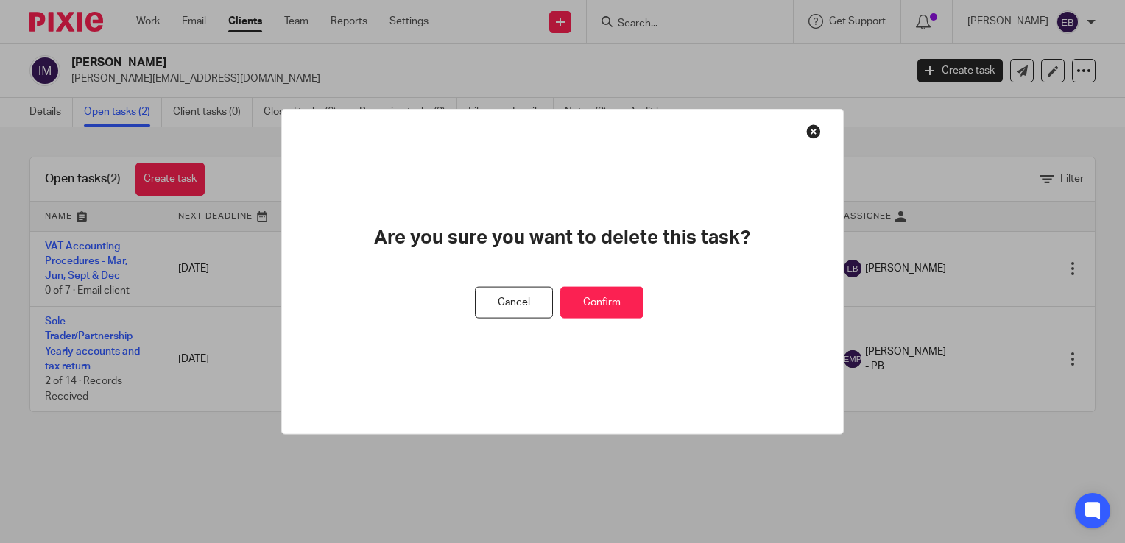
click at [622, 311] on button "Confirm" at bounding box center [601, 303] width 83 height 32
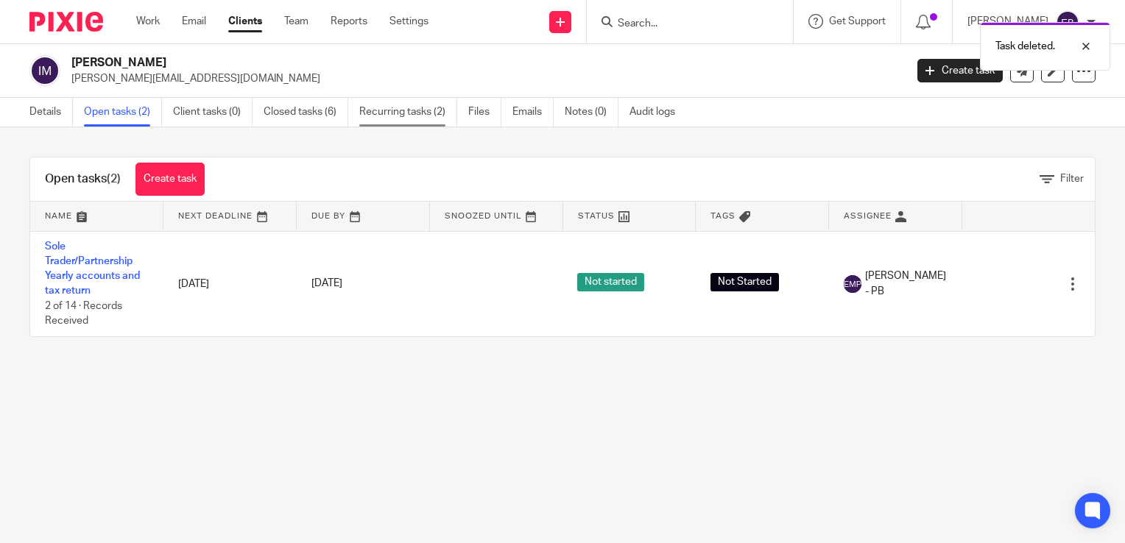
click at [418, 121] on link "Recurring tasks (2)" at bounding box center [408, 112] width 98 height 29
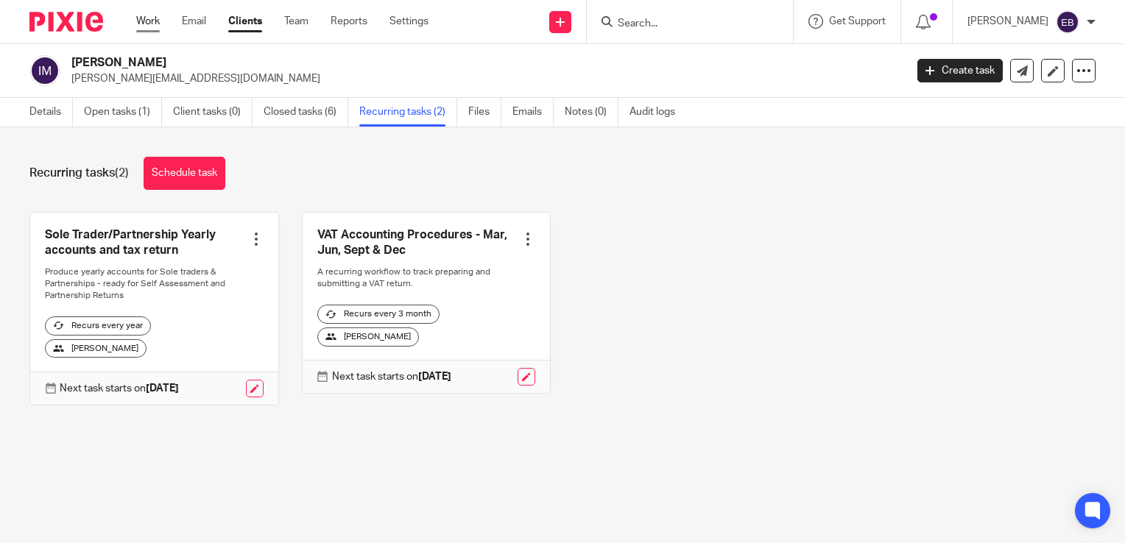
click at [154, 22] on link "Work" at bounding box center [148, 21] width 24 height 15
